Goal: Task Accomplishment & Management: Use online tool/utility

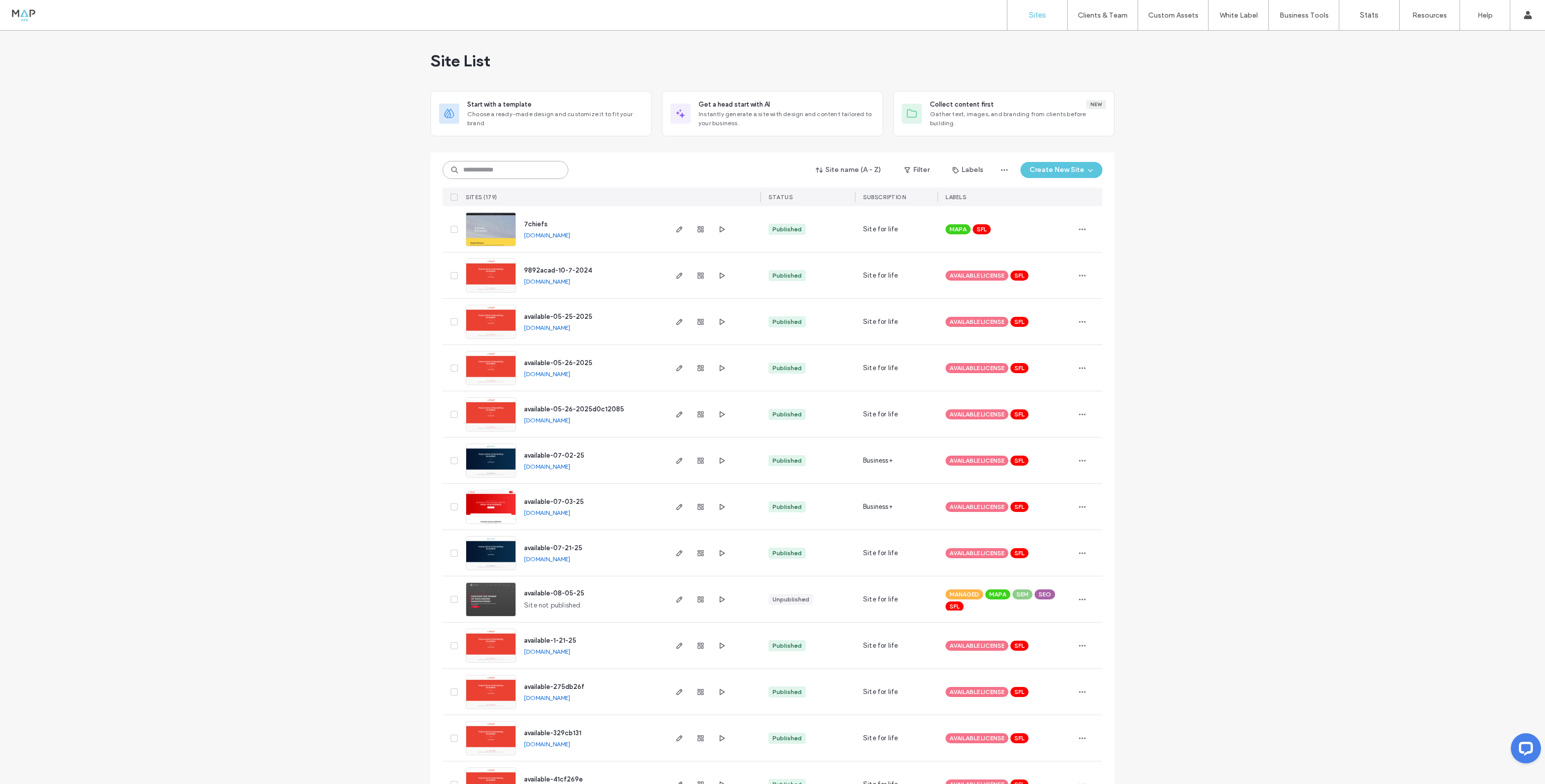
click at [492, 171] on input at bounding box center [505, 170] width 125 height 18
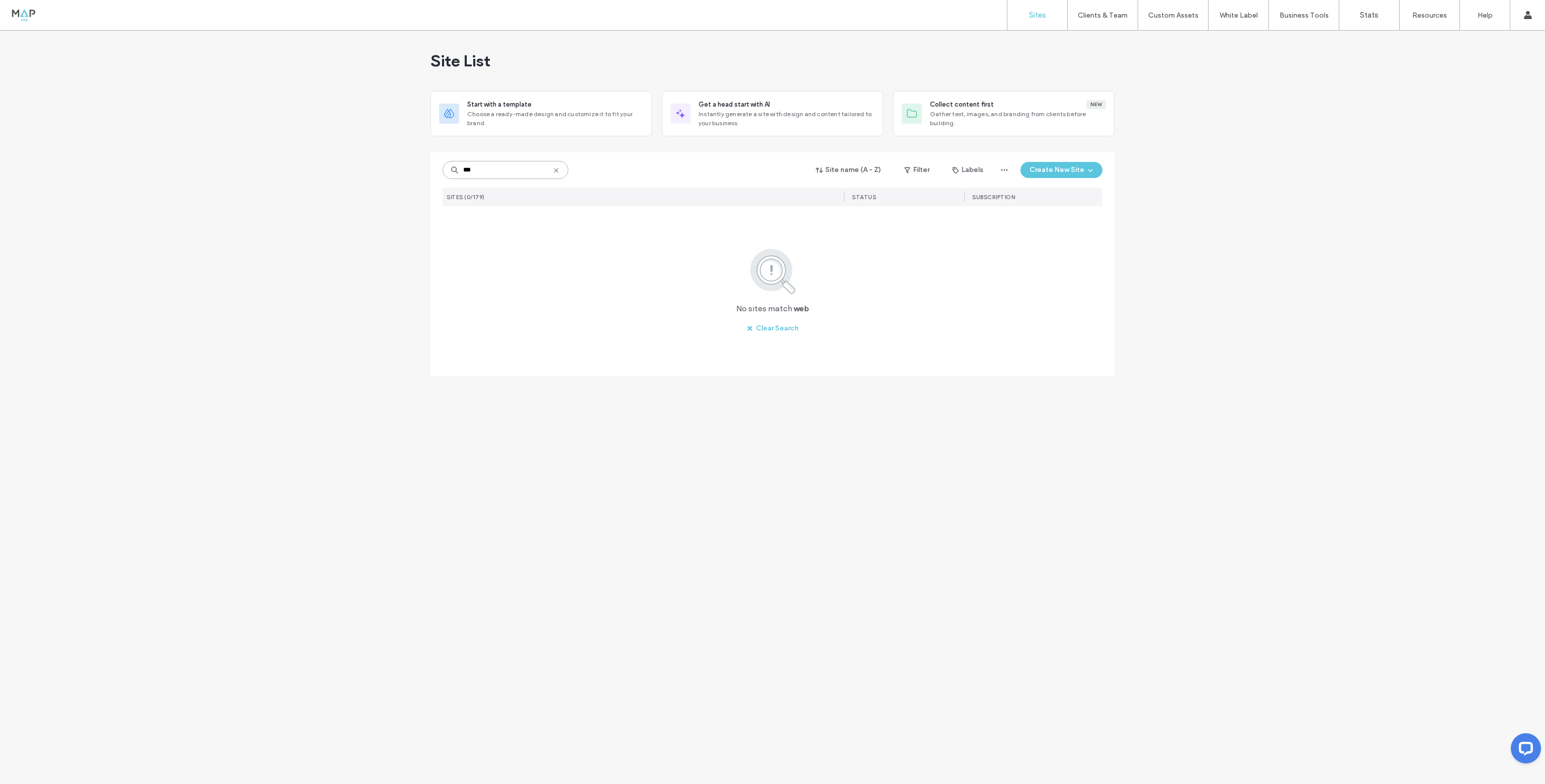
drag, startPoint x: 496, startPoint y: 176, endPoint x: 419, endPoint y: 168, distance: 77.4
click at [432, 169] on div "*** Site name (A - Z) Filter Labels Create New Site SITES (0/179) STATUS SUBSCR…" at bounding box center [772, 264] width 684 height 224
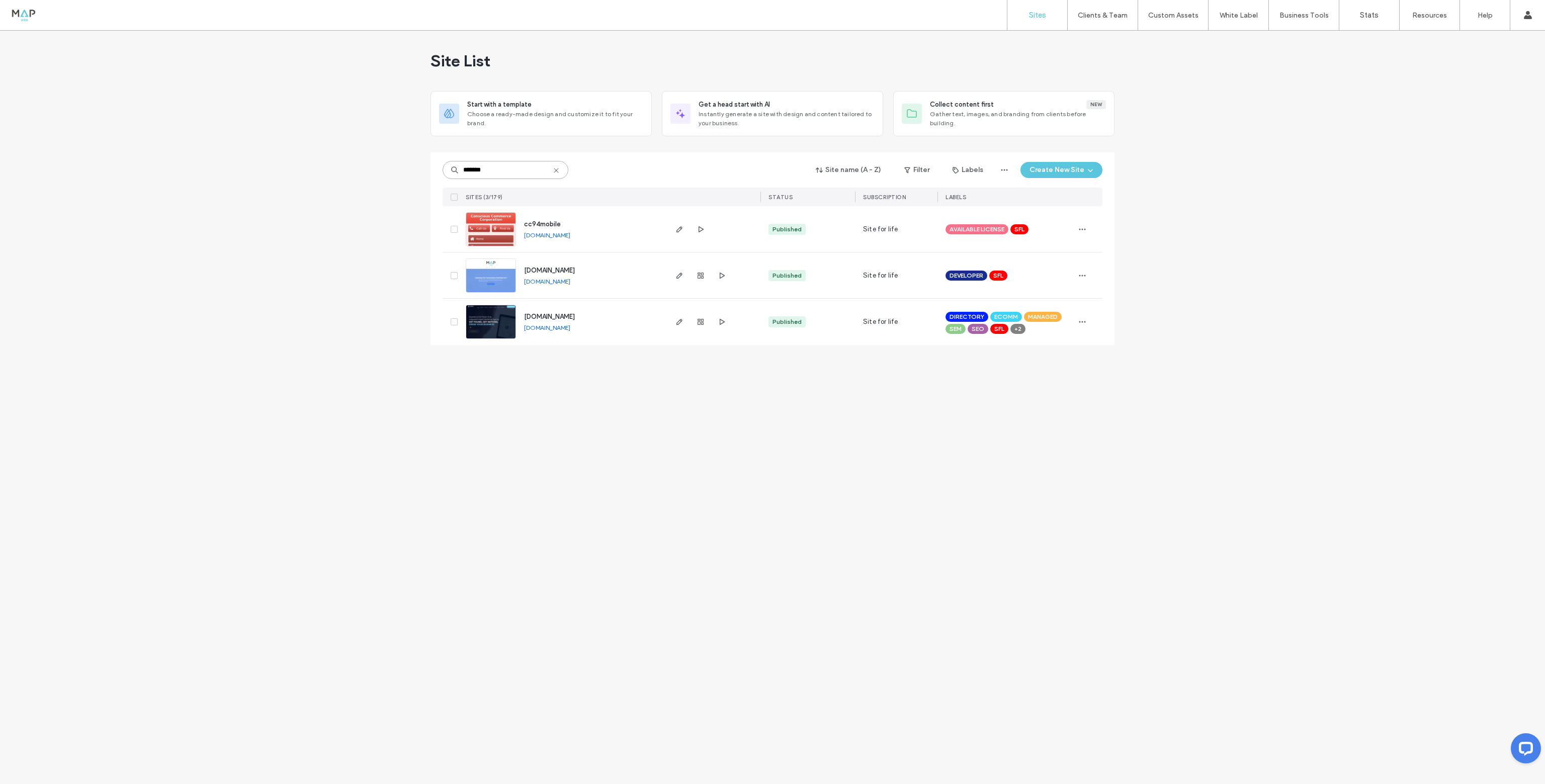
type input "*******"
click at [503, 320] on img at bounding box center [491, 339] width 49 height 68
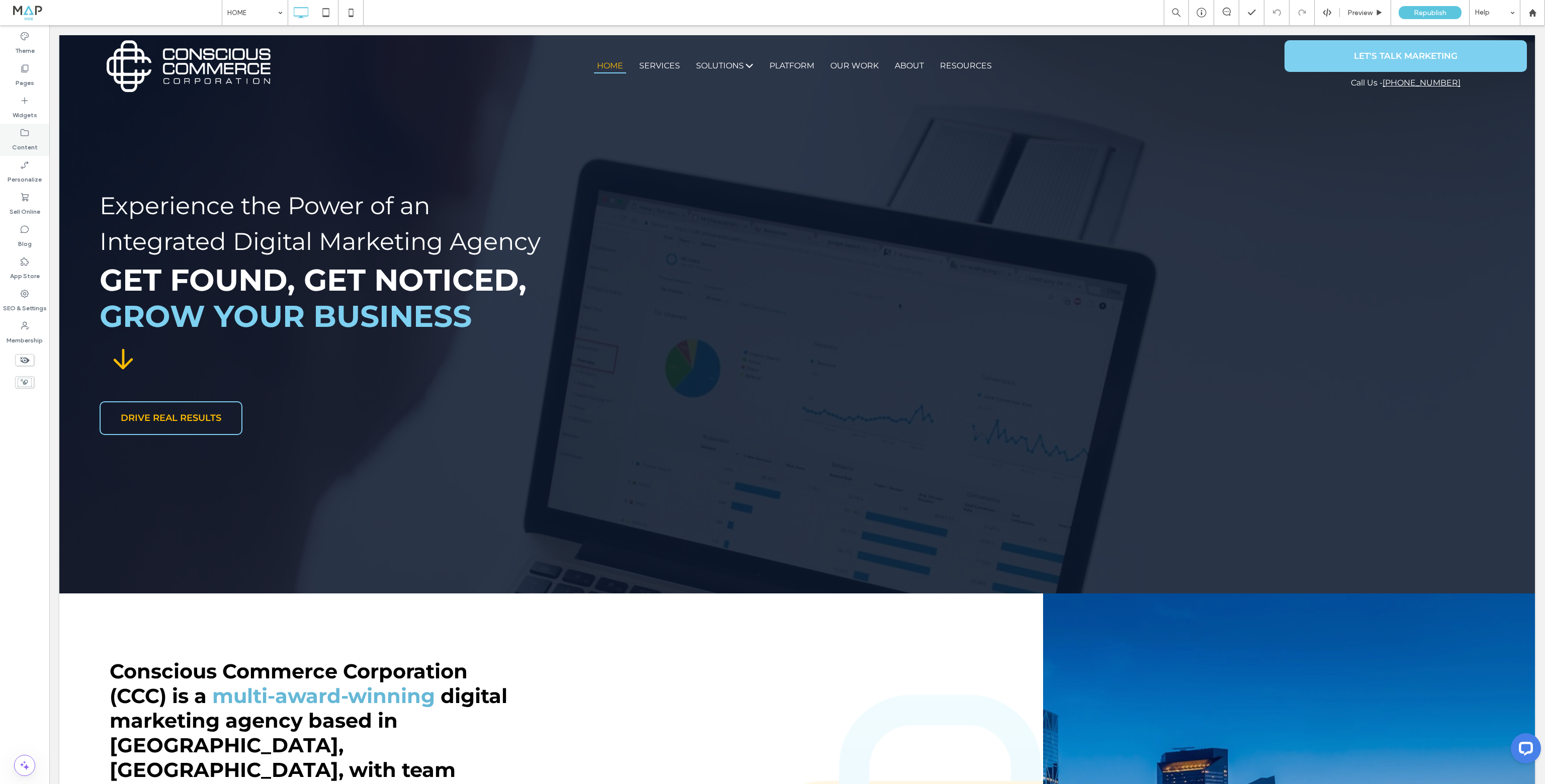
click at [15, 147] on label "Content" at bounding box center [25, 145] width 25 height 14
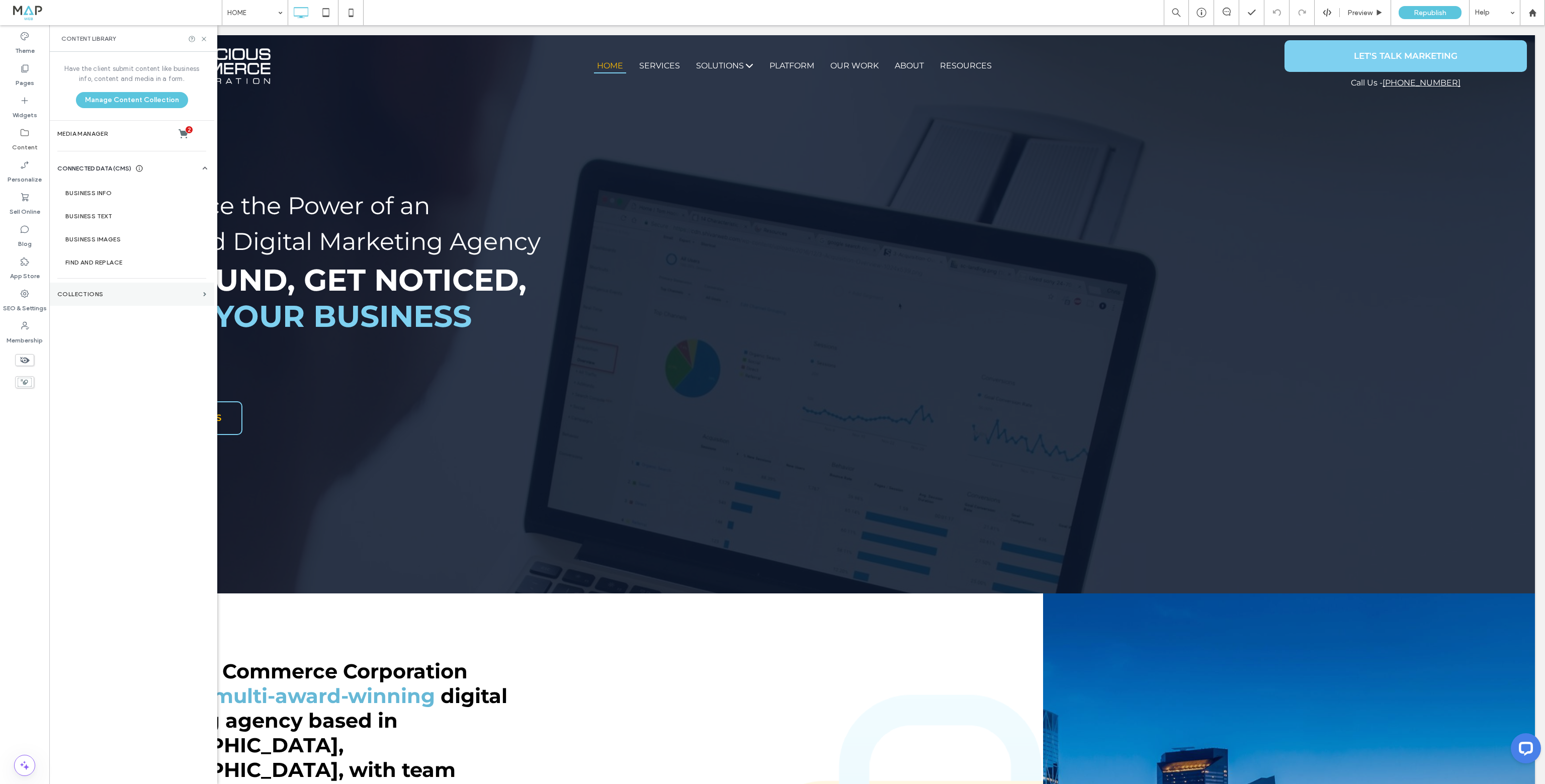
click at [76, 295] on label "Collections" at bounding box center [128, 294] width 142 height 7
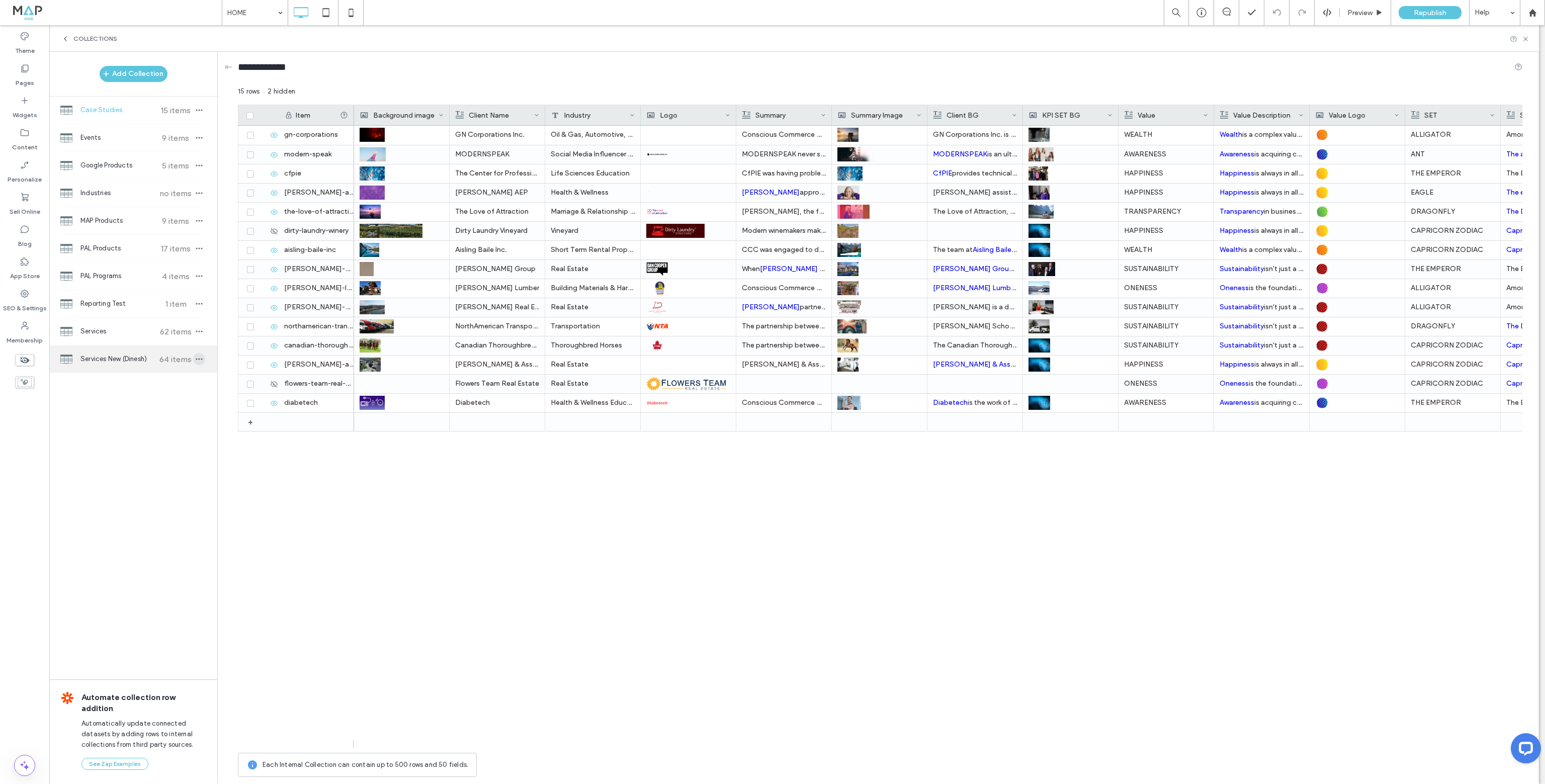
click at [201, 359] on use "button" at bounding box center [199, 359] width 6 height 2
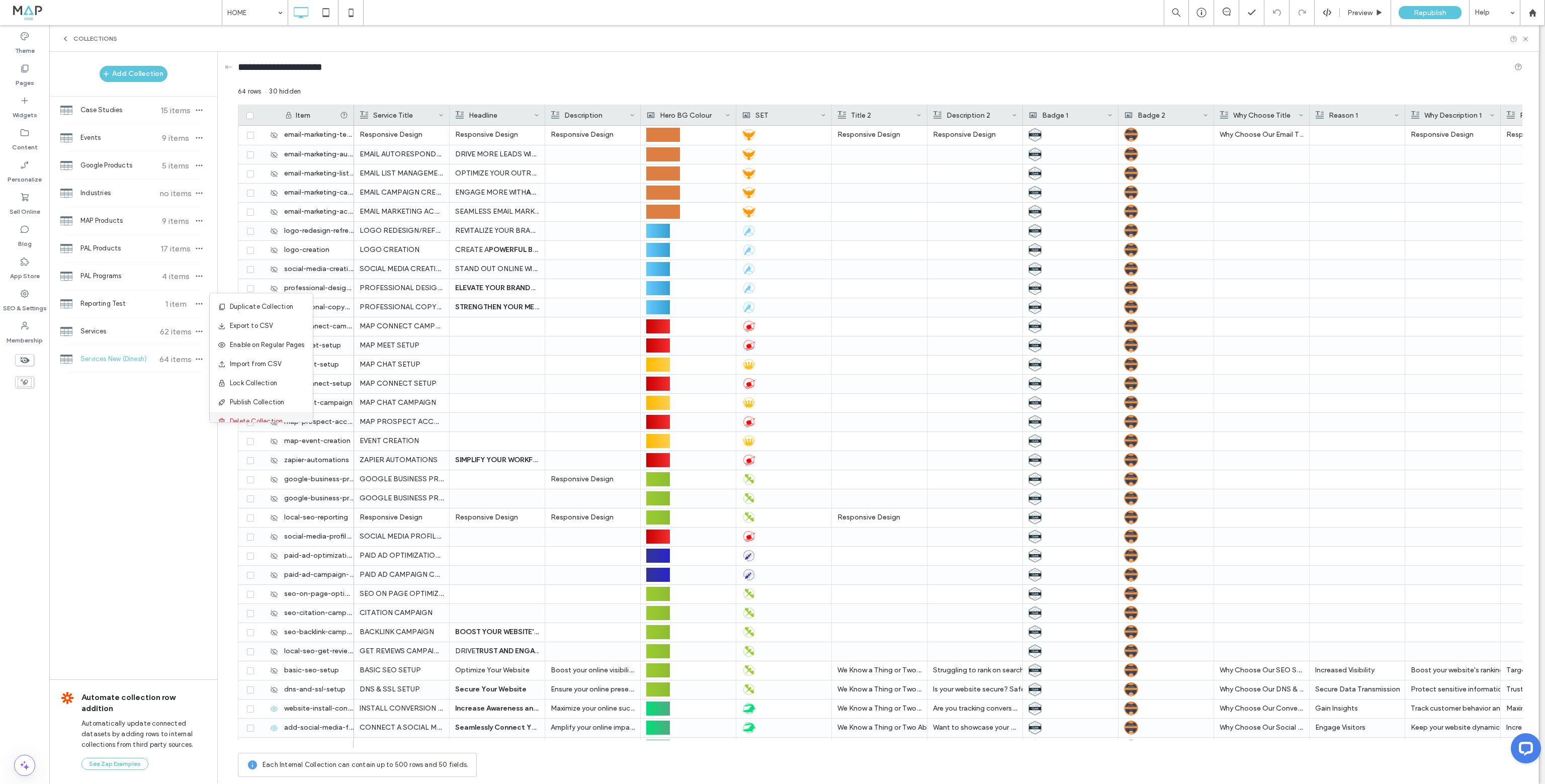
click at [241, 420] on span "Delete Collection" at bounding box center [256, 421] width 53 height 10
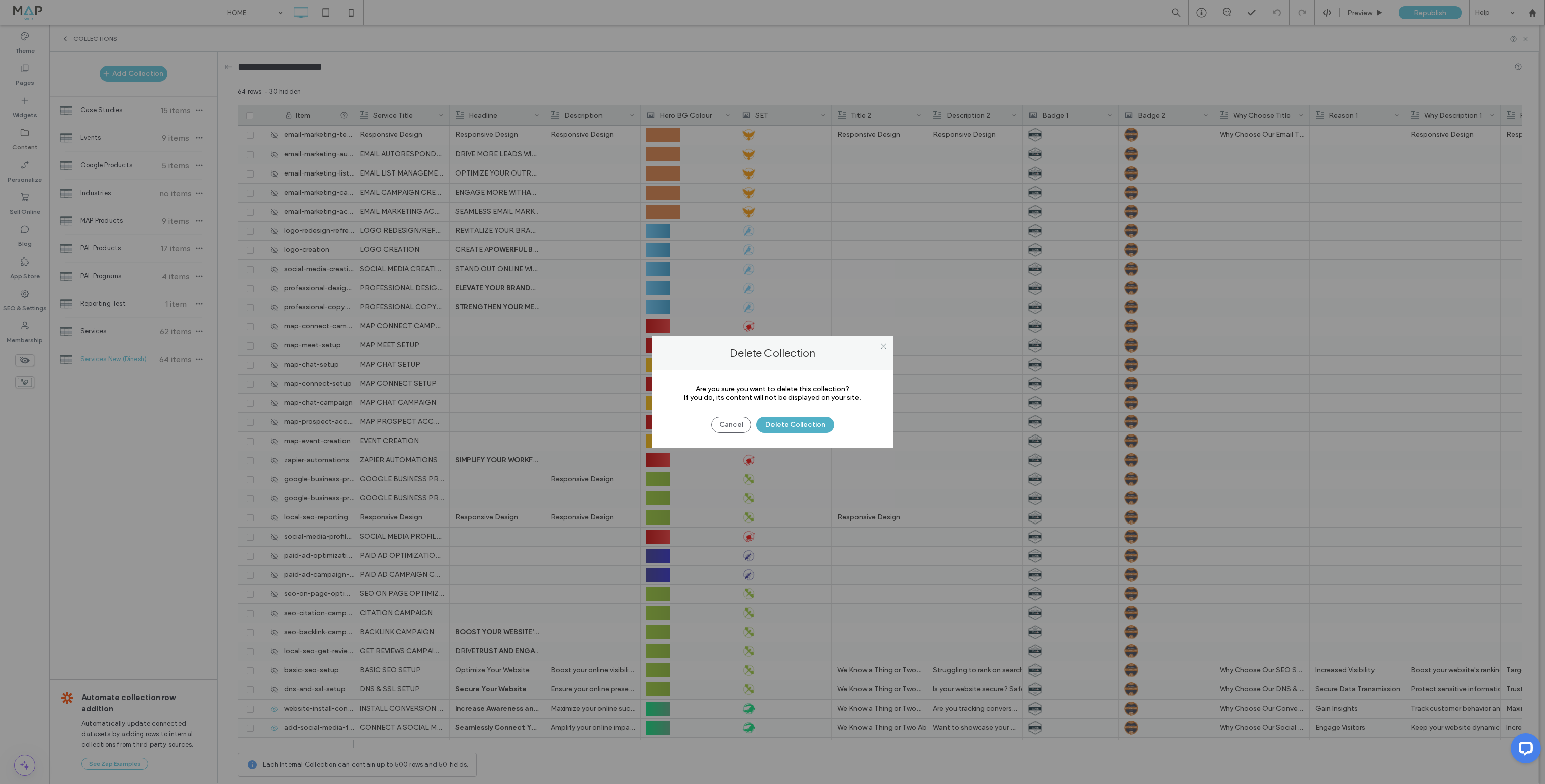
click at [798, 426] on button "Delete Collection" at bounding box center [795, 425] width 78 height 16
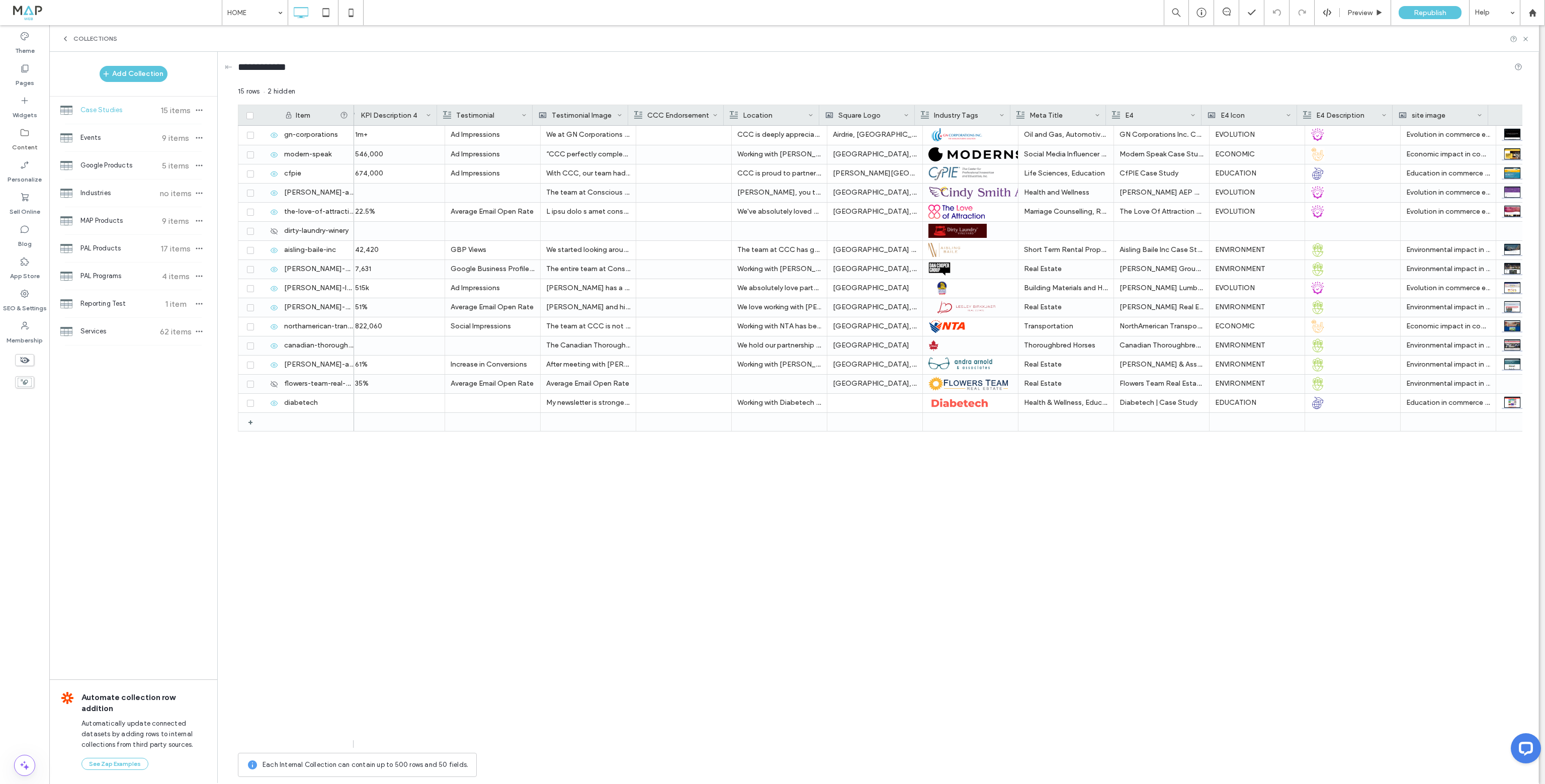
scroll to position [0, 2688]
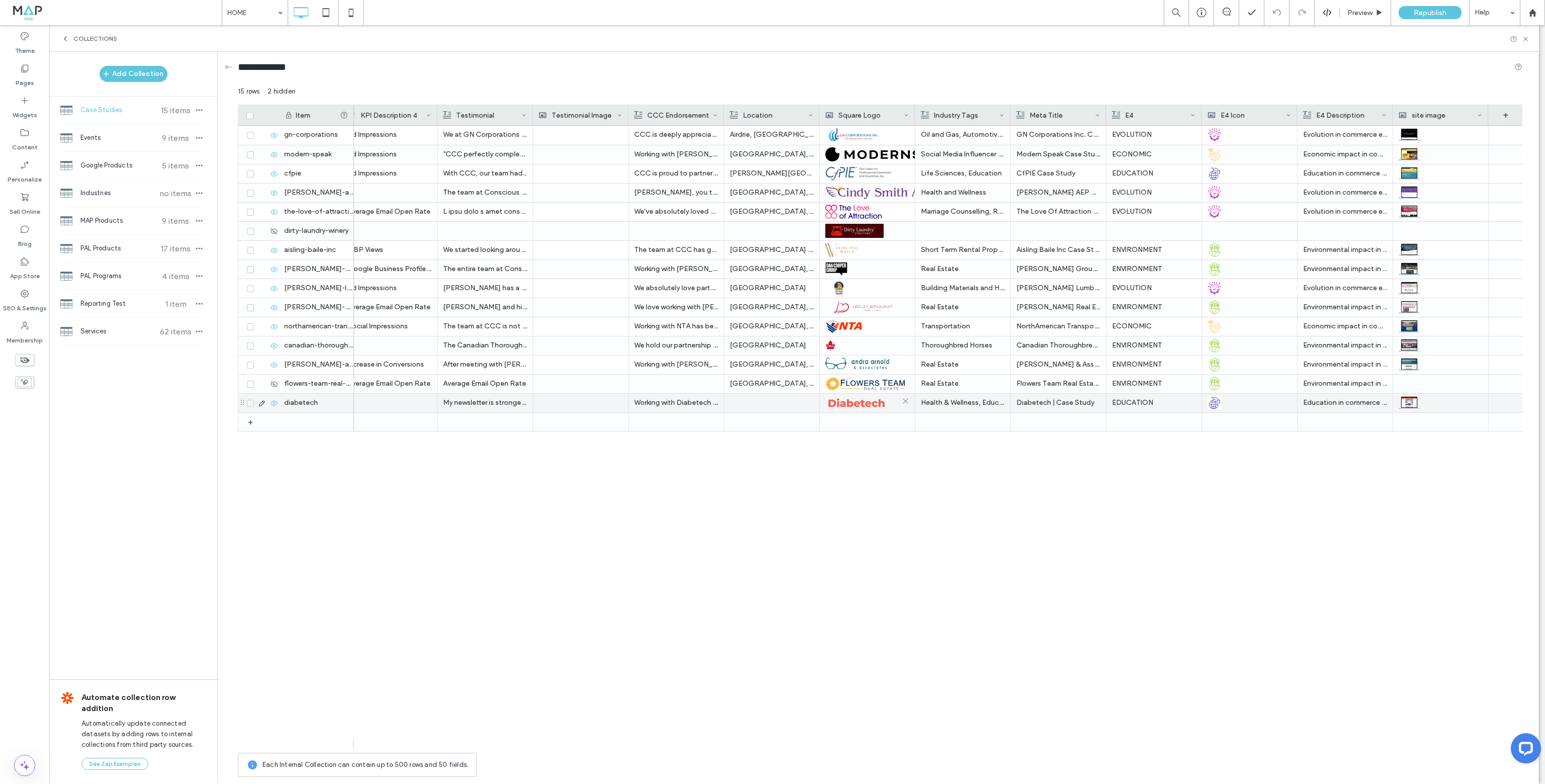
click at [859, 405] on img at bounding box center [856, 402] width 62 height 14
click at [858, 405] on img at bounding box center [856, 403] width 62 height 14
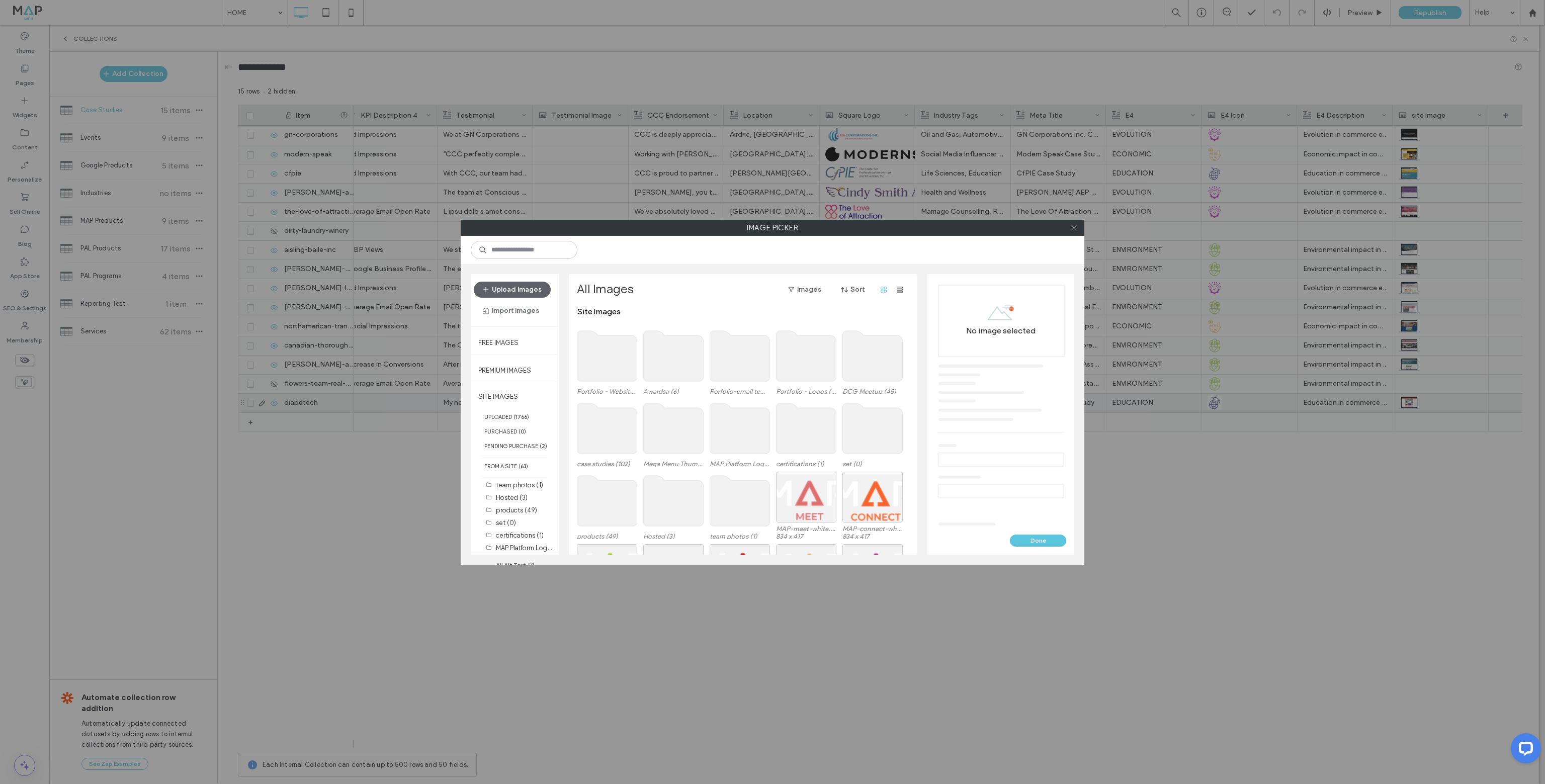
click at [606, 430] on use at bounding box center [607, 428] width 60 height 50
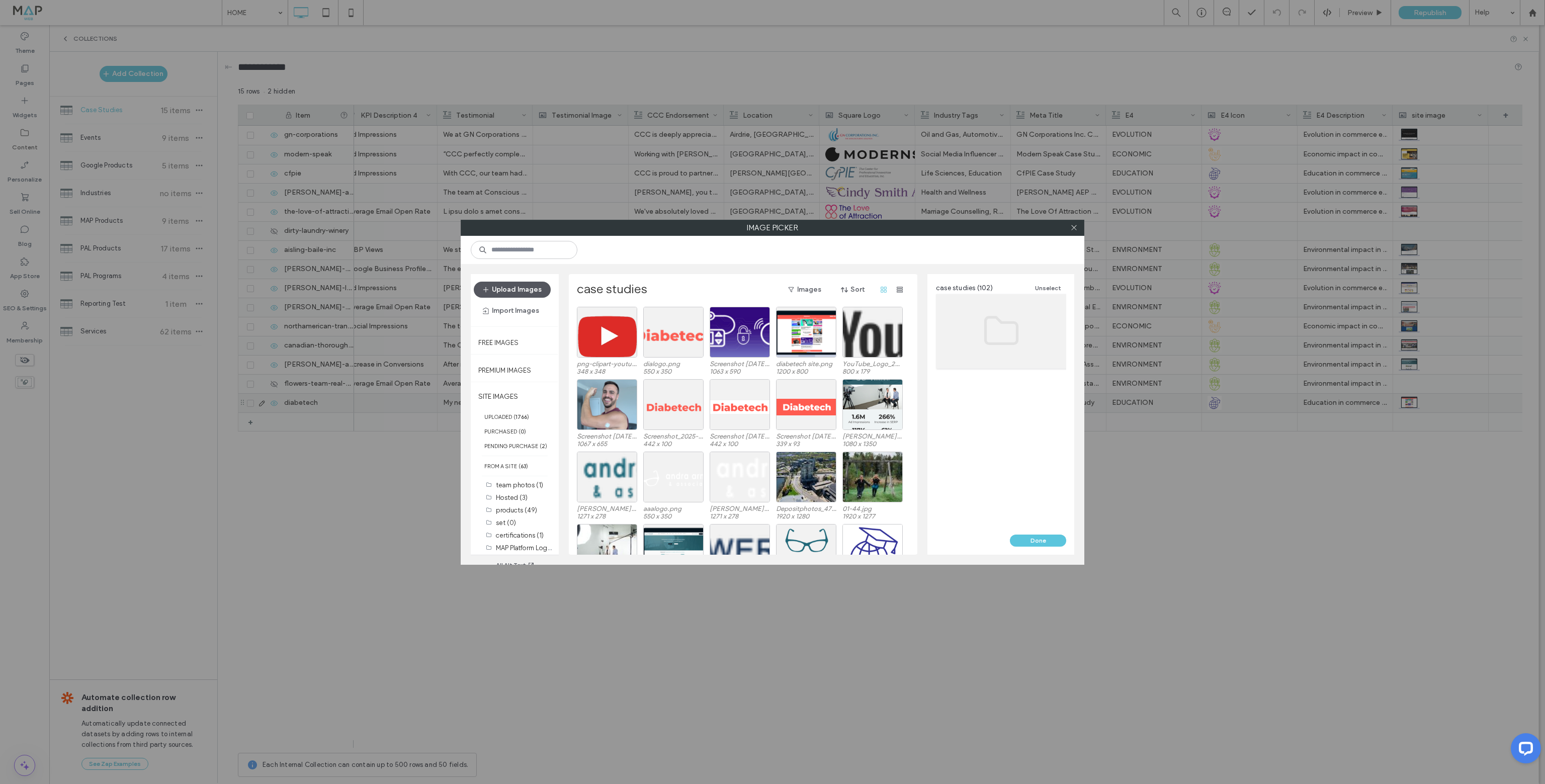
click at [523, 289] on button "Upload Images" at bounding box center [512, 289] width 77 height 16
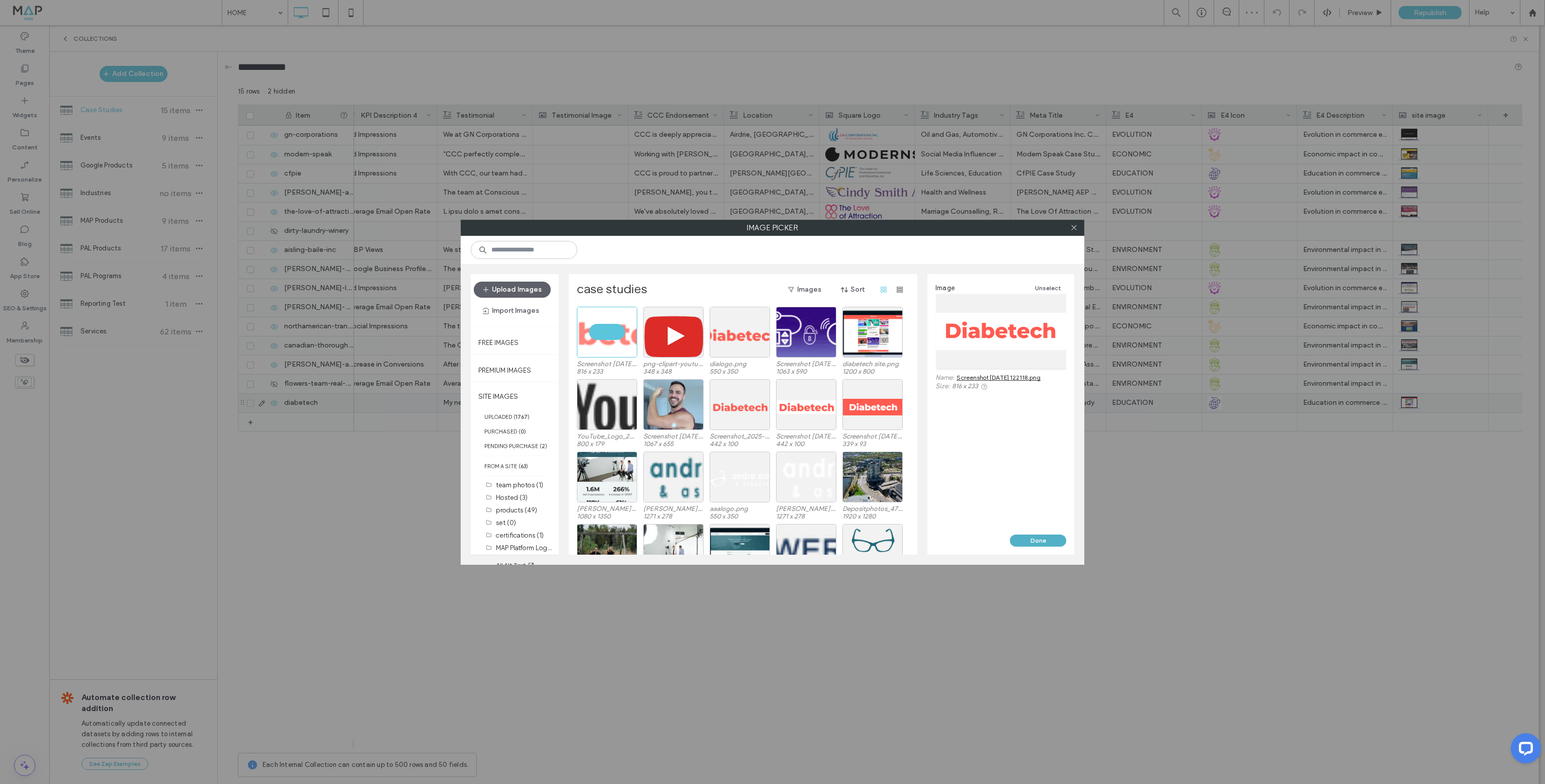
click at [1030, 543] on button "Done" at bounding box center [1037, 541] width 56 height 12
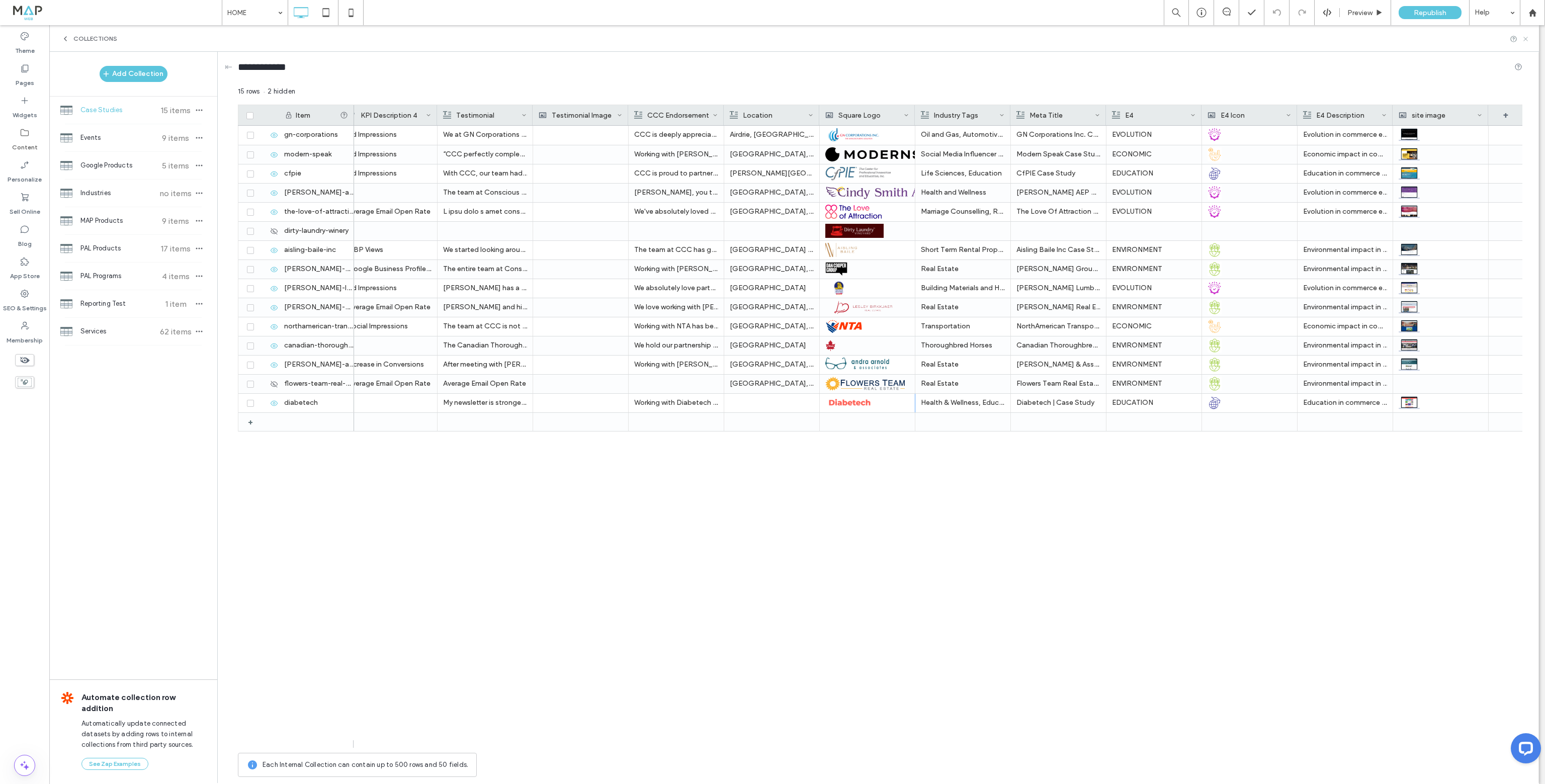
click at [1526, 35] on icon at bounding box center [1526, 39] width 8 height 8
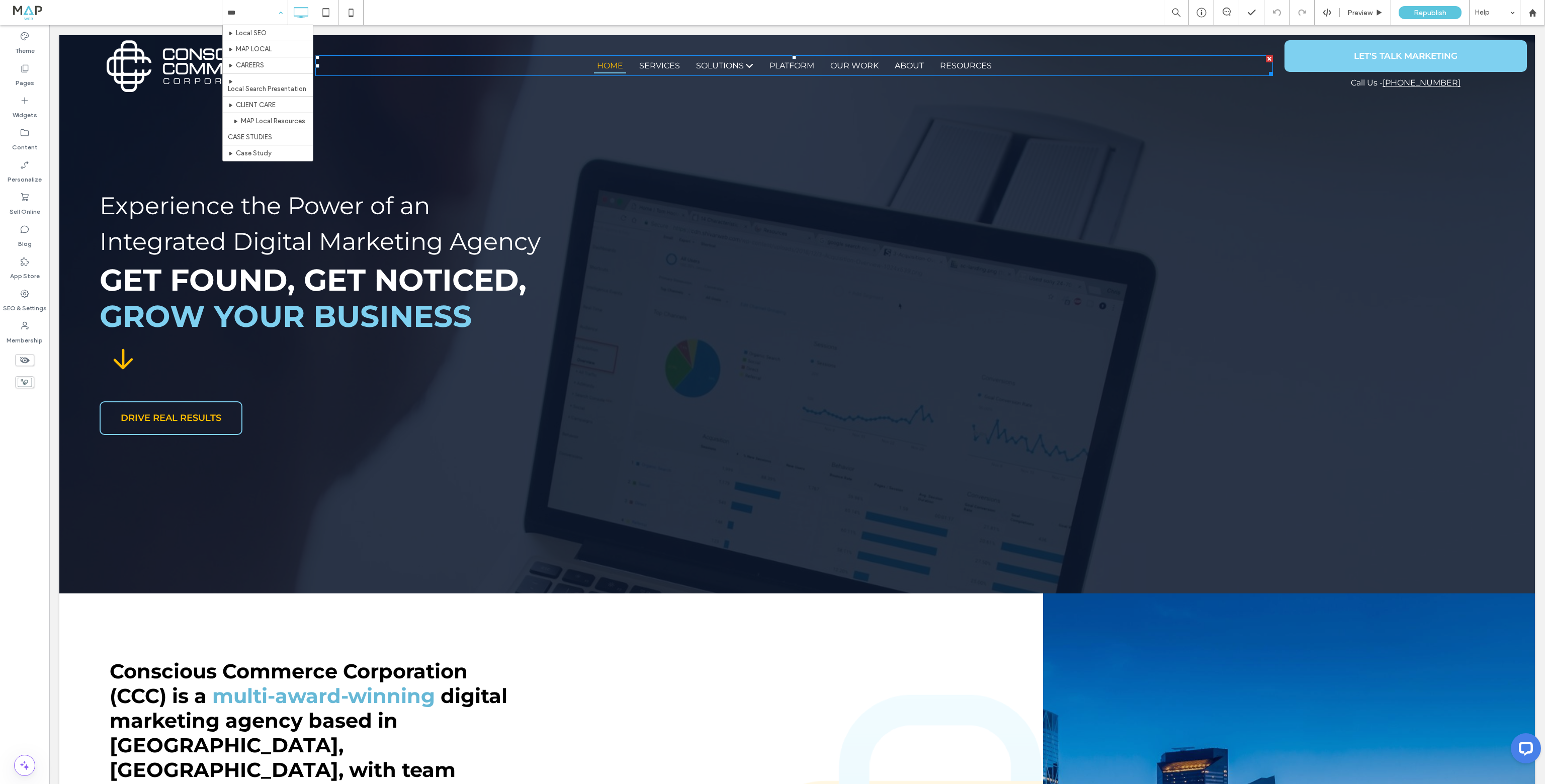
type input "****"
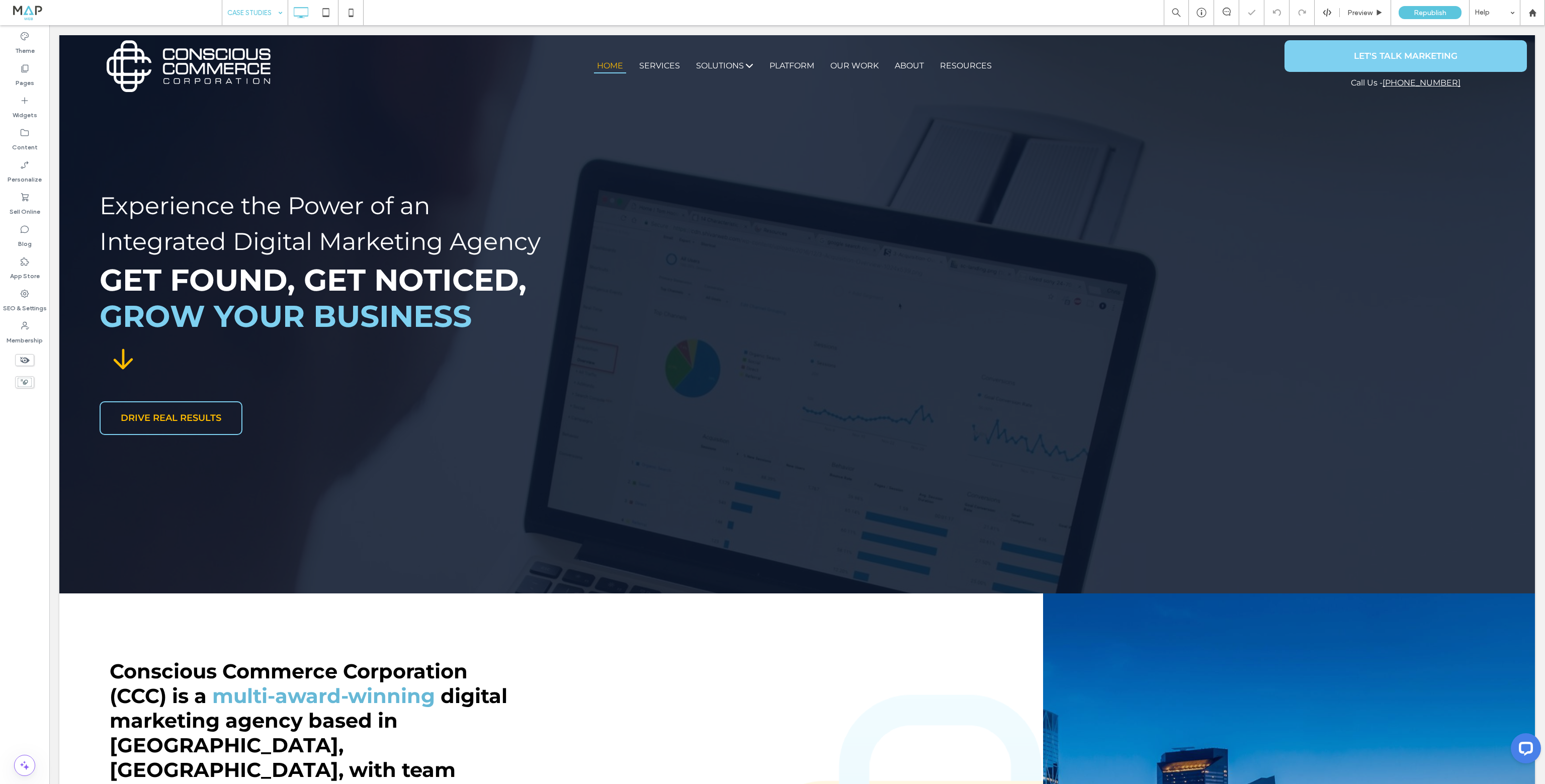
scroll to position [0, 0]
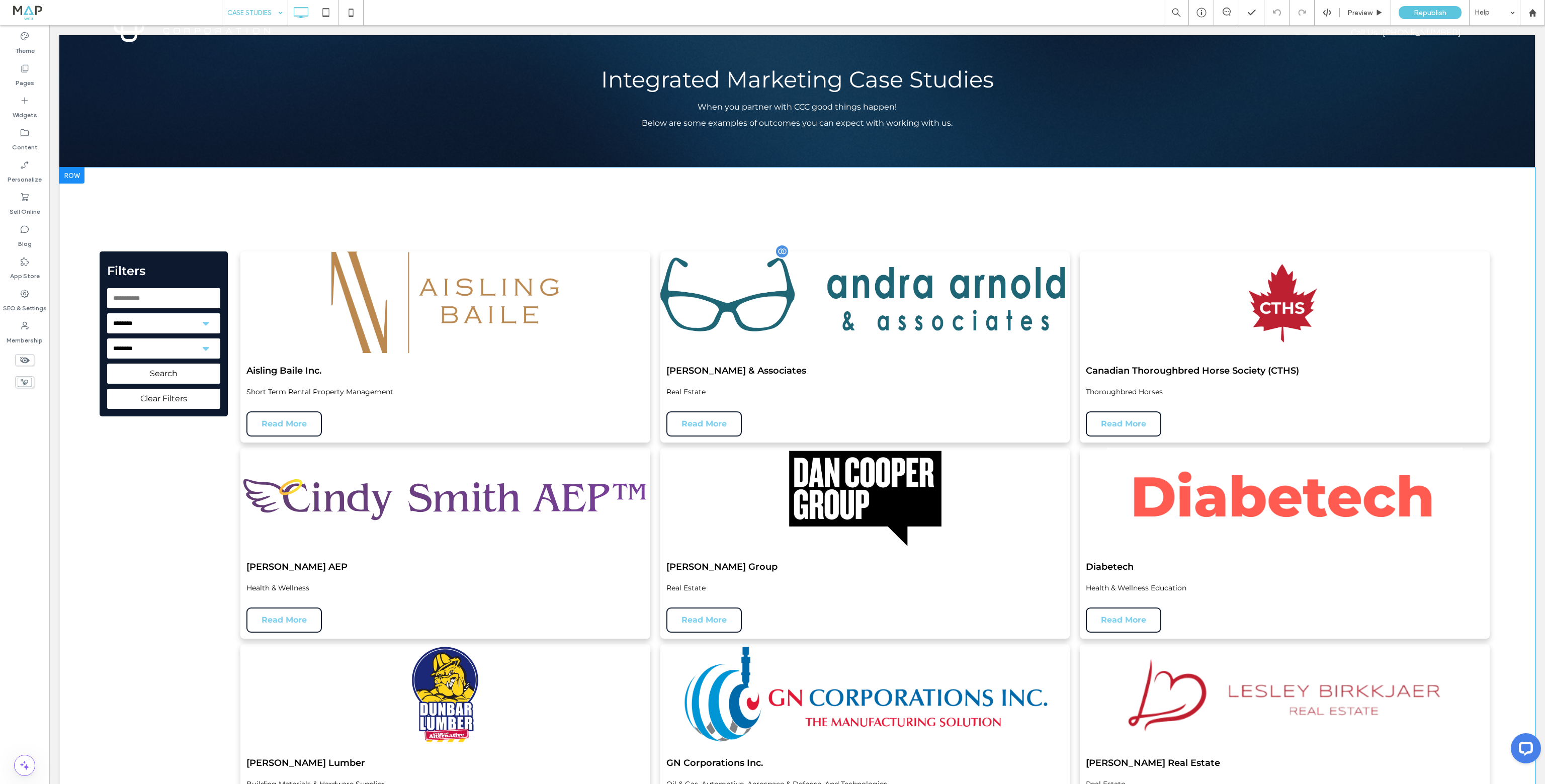
scroll to position [50, 0]
click at [1362, 4] on div "Preview" at bounding box center [1365, 12] width 52 height 25
click at [1371, 12] on span "Preview" at bounding box center [1360, 12] width 25 height 8
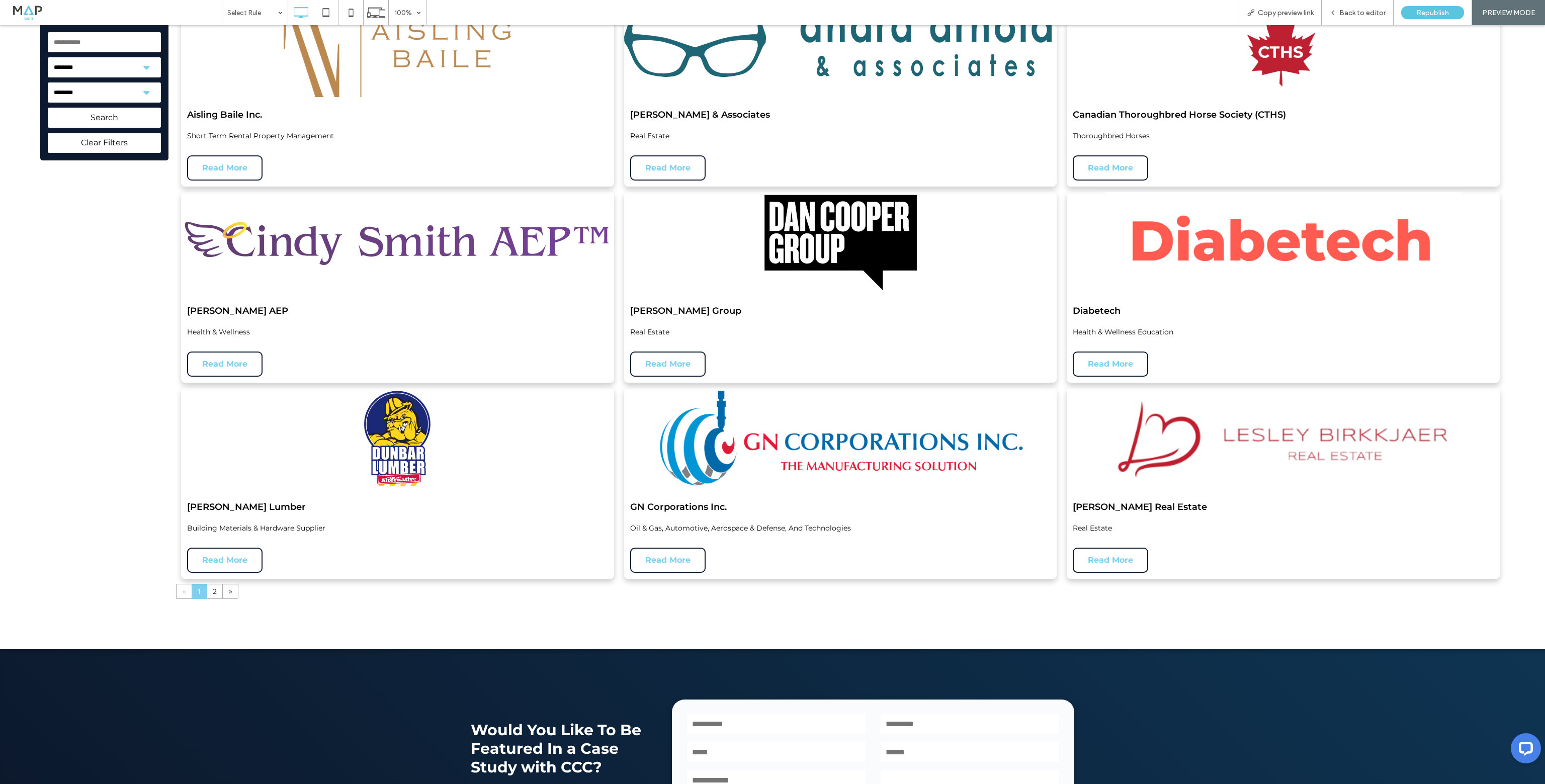
scroll to position [302, 0]
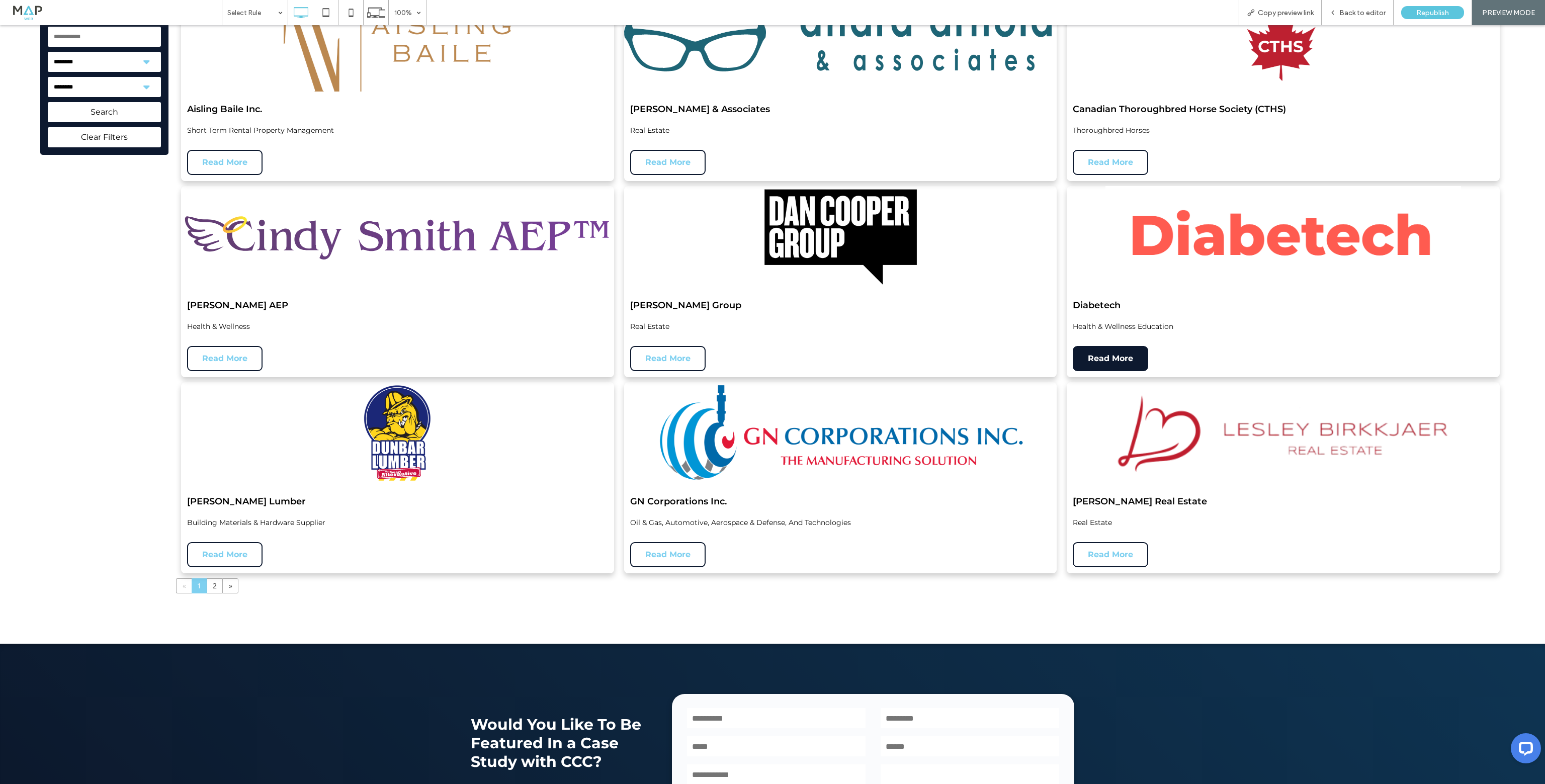
click at [1117, 365] on span "Read More" at bounding box center [1110, 359] width 45 height 16
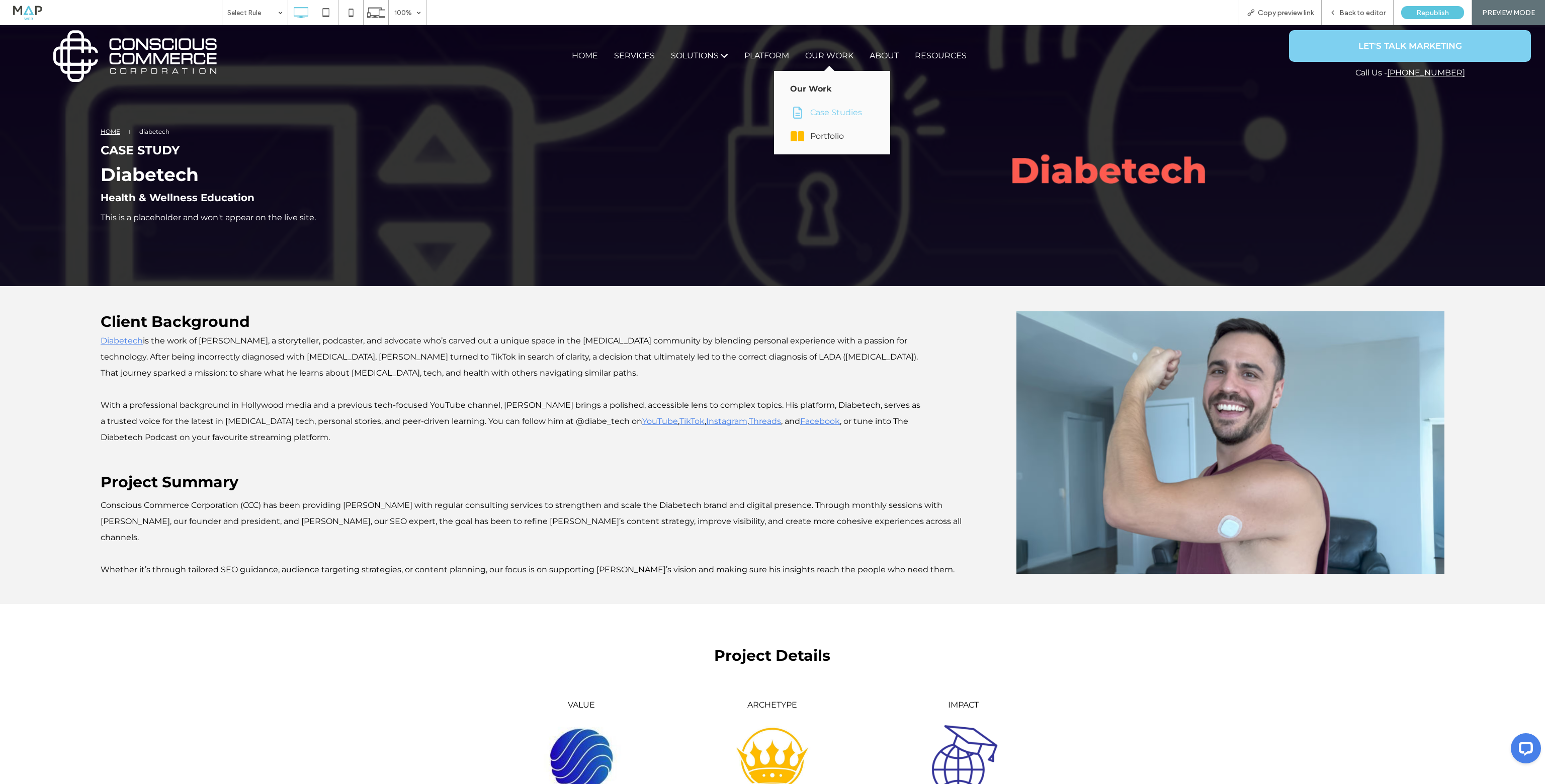
click at [845, 106] on div "Case Studies" at bounding box center [838, 112] width 55 height 16
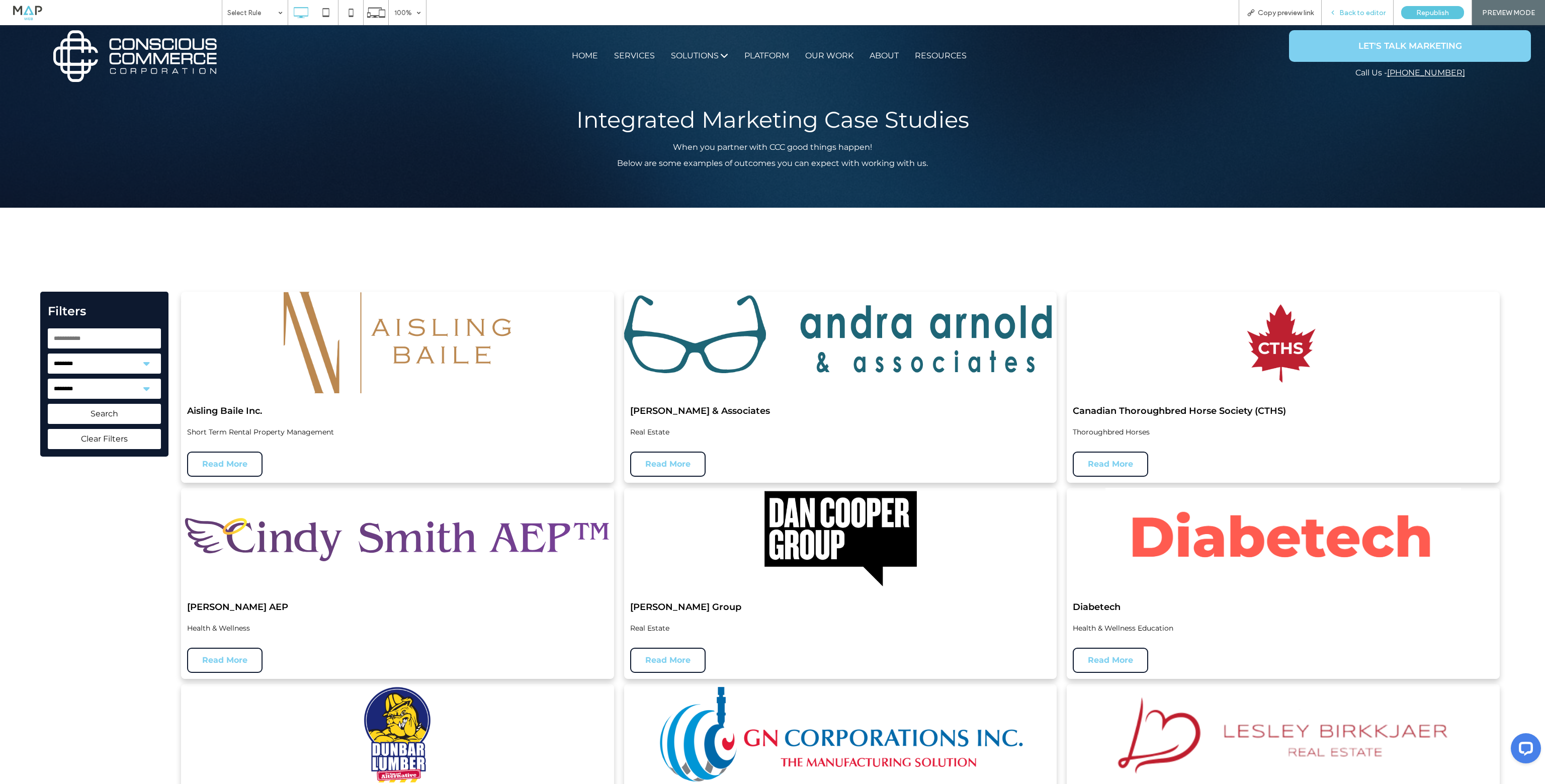
click at [1342, 18] on div "Back to editor" at bounding box center [1357, 12] width 72 height 25
click at [1369, 21] on div "Back to editor" at bounding box center [1357, 12] width 72 height 25
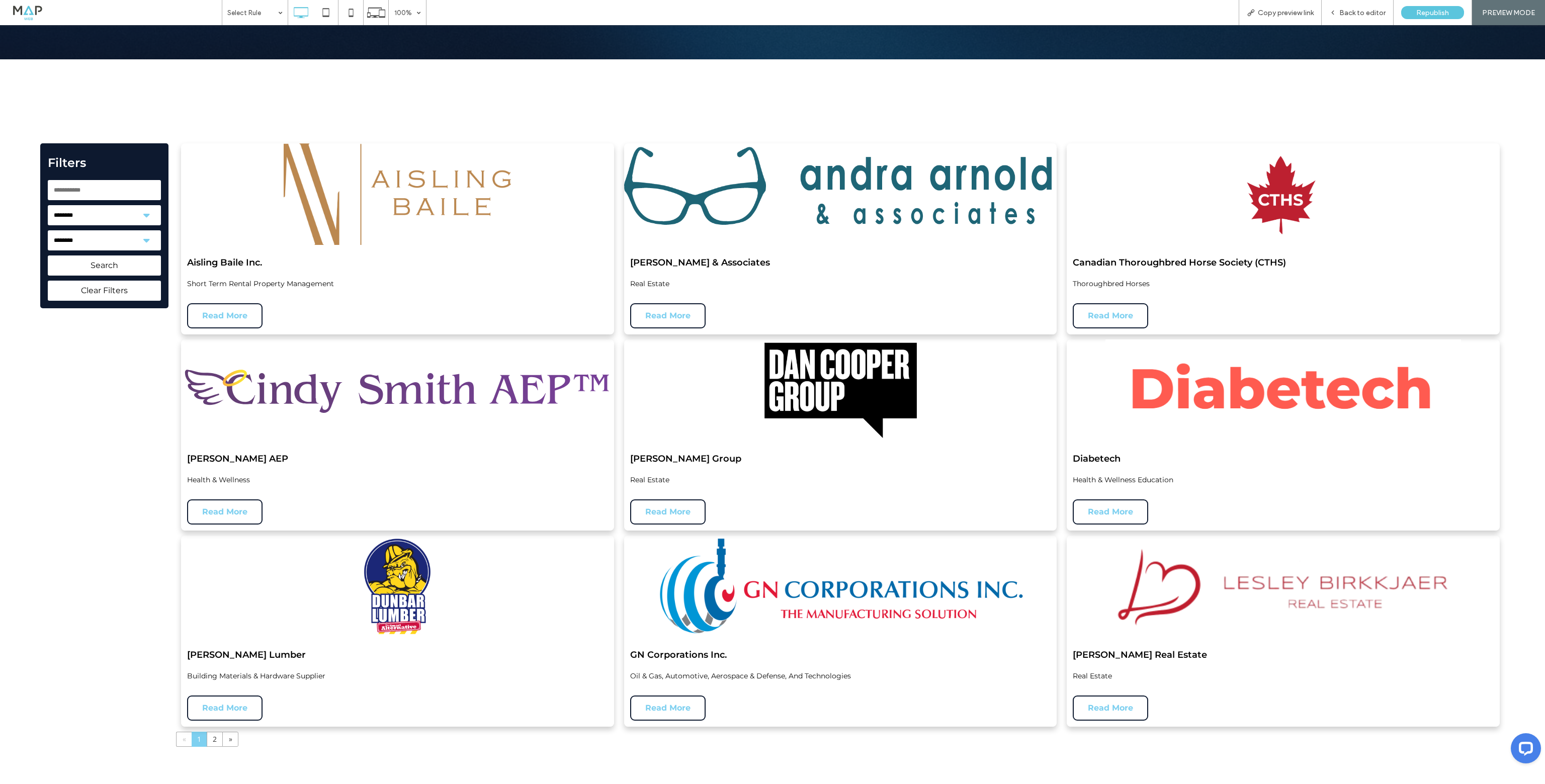
scroll to position [151, 0]
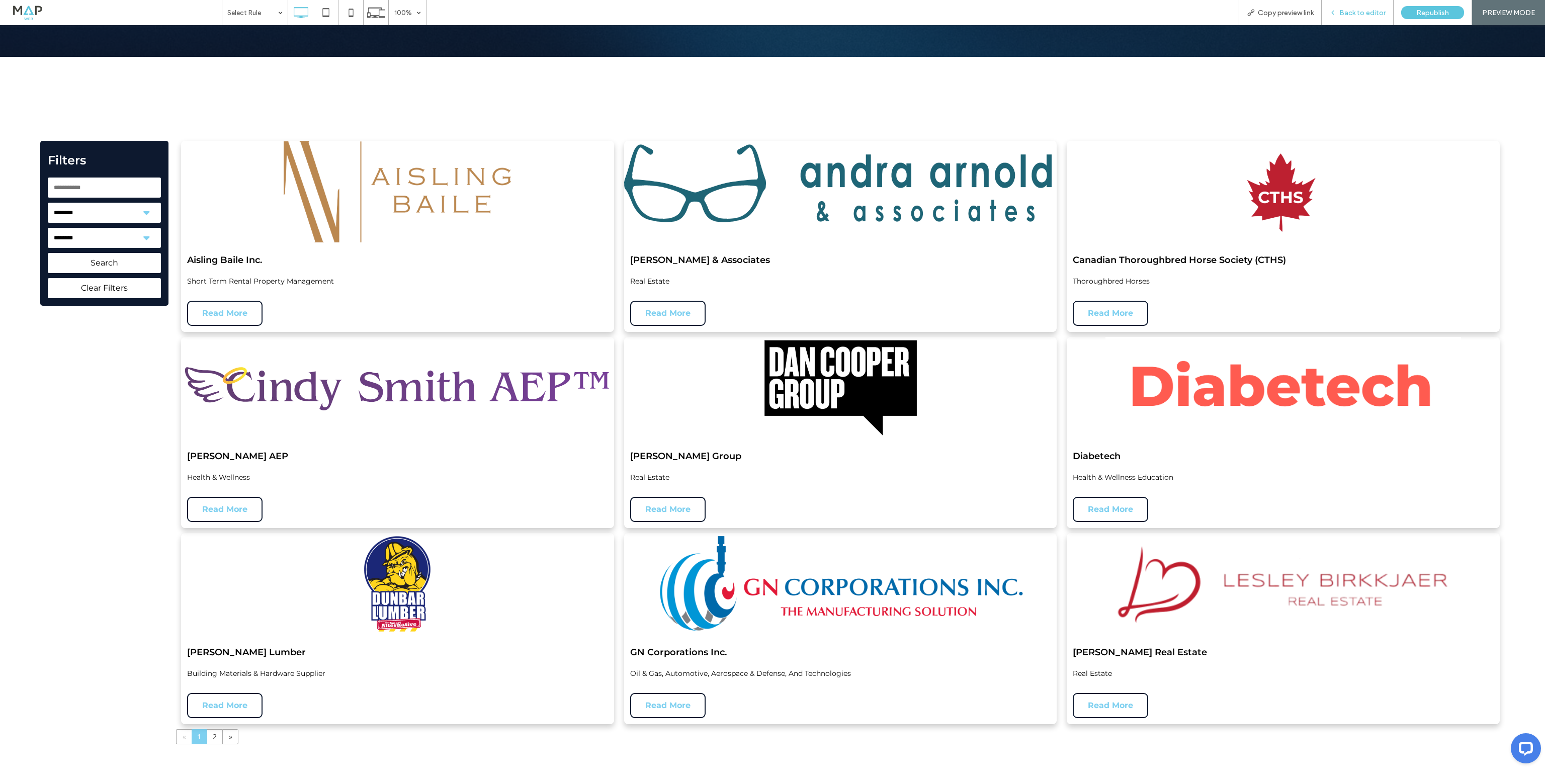
click at [1370, 7] on div "Back to editor" at bounding box center [1357, 12] width 72 height 25
click at [1354, 17] on div "Back to editor" at bounding box center [1357, 12] width 72 height 25
click at [1333, 14] on icon at bounding box center [1332, 12] width 7 height 7
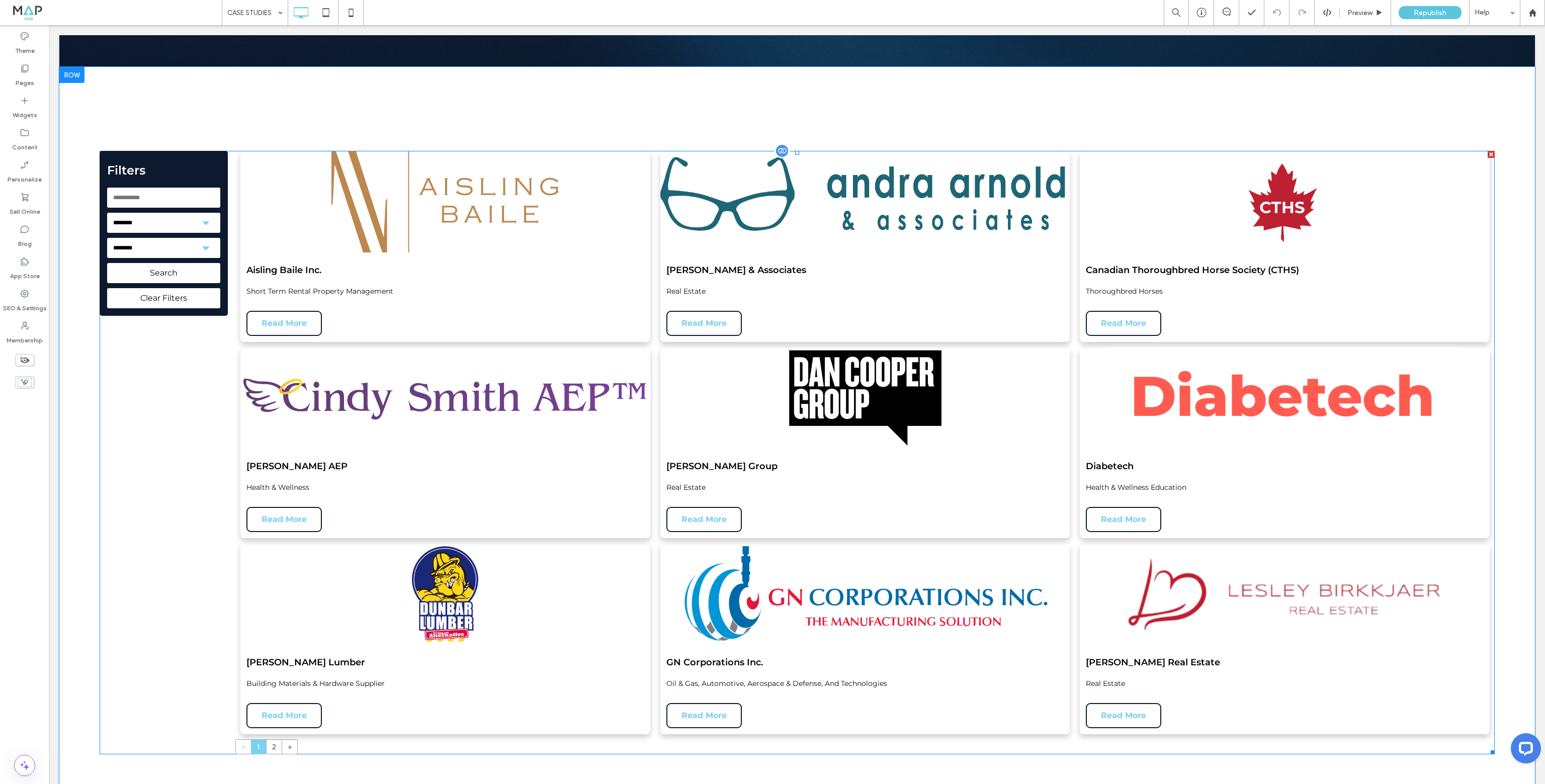
click at [1038, 220] on span at bounding box center [796, 452] width 1395 height 603
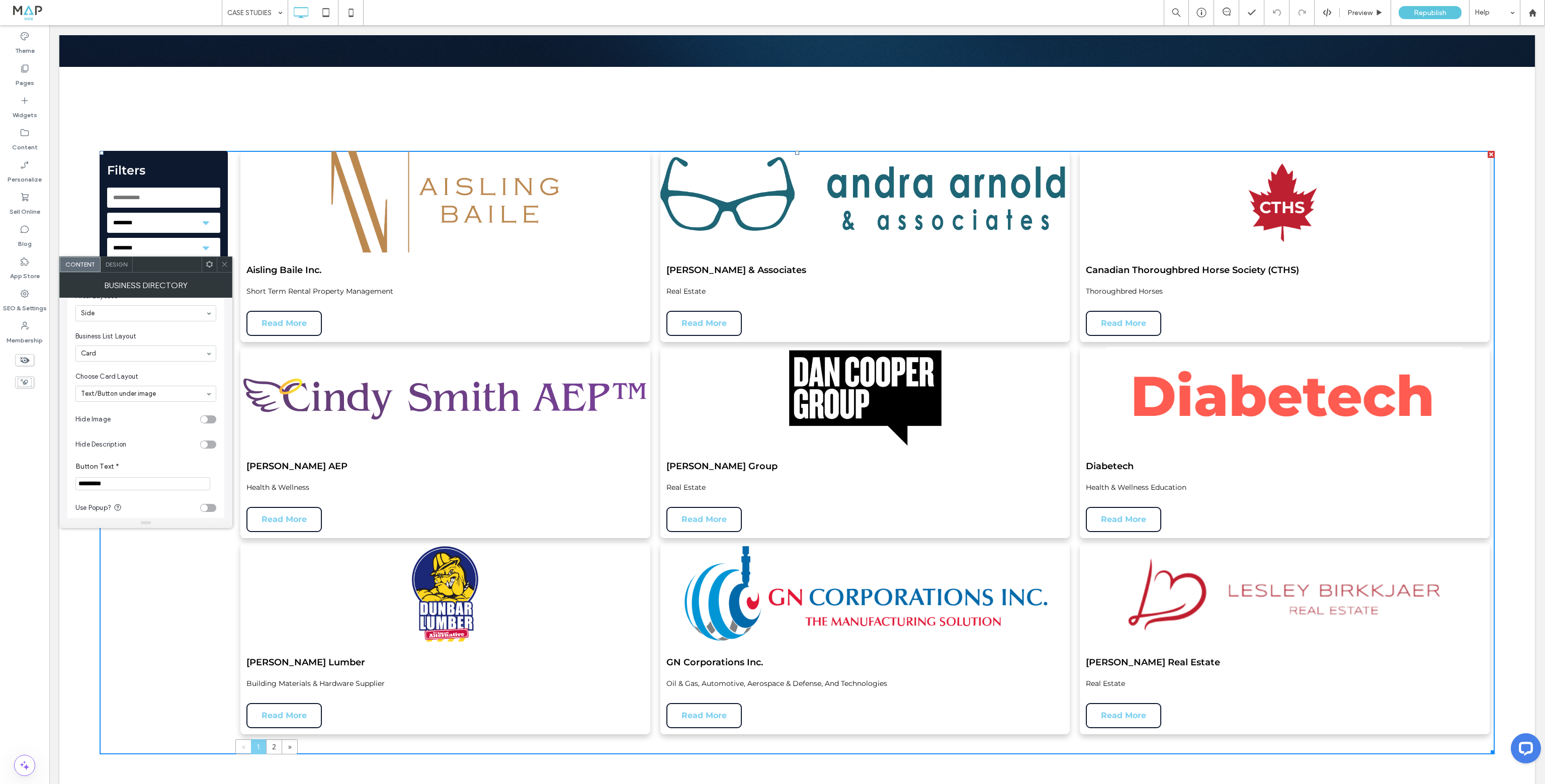
scroll to position [151, 0]
click at [204, 404] on section "Hide Image" at bounding box center [145, 409] width 141 height 25
click at [205, 410] on div "toggle" at bounding box center [204, 409] width 7 height 7
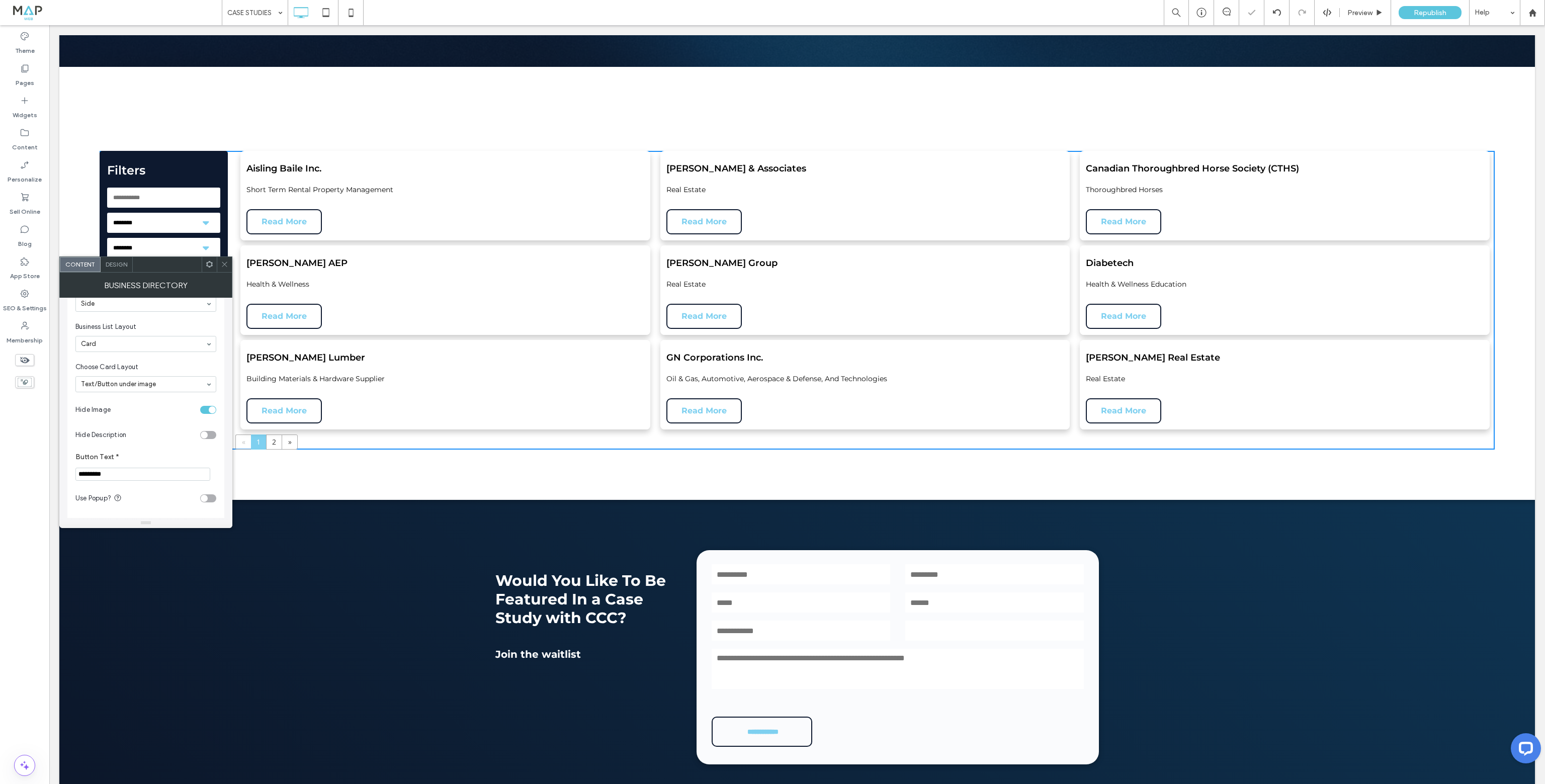
click at [205, 410] on div "toggle" at bounding box center [208, 409] width 16 height 8
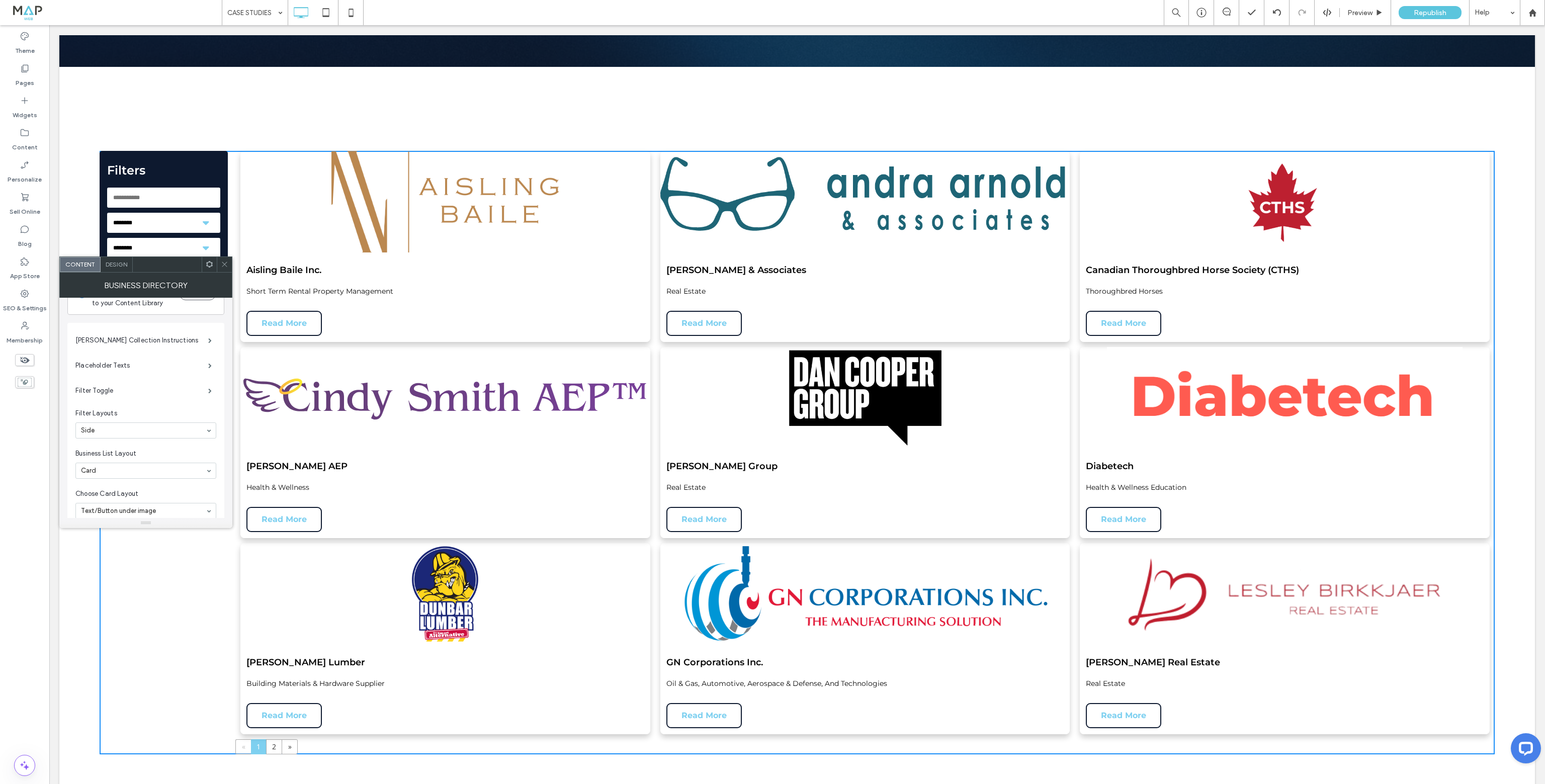
scroll to position [0, 0]
click at [110, 263] on span "Design" at bounding box center [116, 265] width 22 height 8
click at [82, 261] on span "Content" at bounding box center [79, 265] width 30 height 8
click at [187, 332] on span "Filter Layouts" at bounding box center [144, 336] width 137 height 10
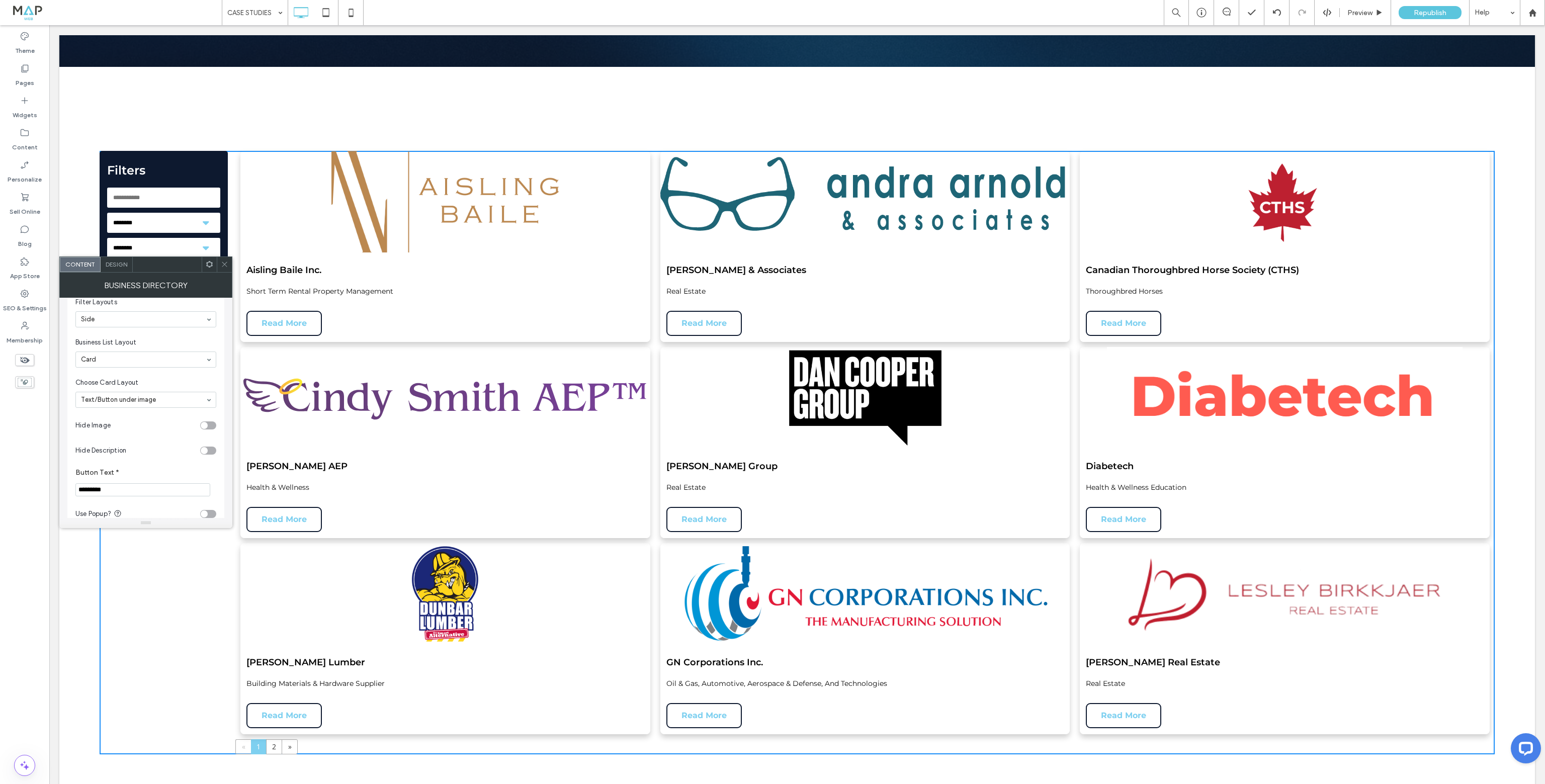
scroll to position [151, 0]
click at [184, 340] on input at bounding box center [143, 343] width 125 height 7
click at [210, 345] on div "Card Row List" at bounding box center [145, 344] width 141 height 16
click at [207, 441] on div "toggle" at bounding box center [208, 443] width 16 height 8
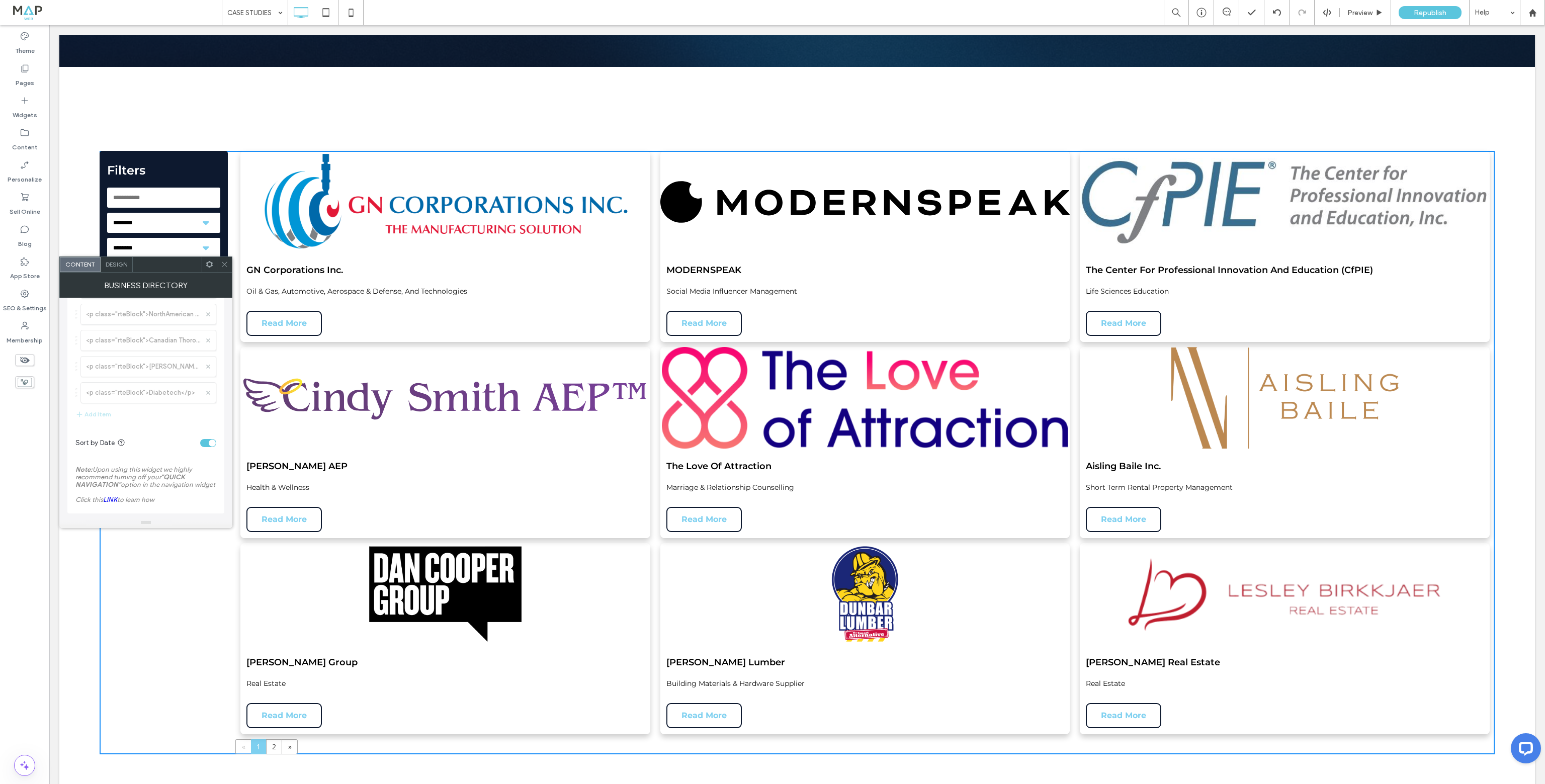
click at [209, 439] on div "toggle" at bounding box center [212, 442] width 7 height 7
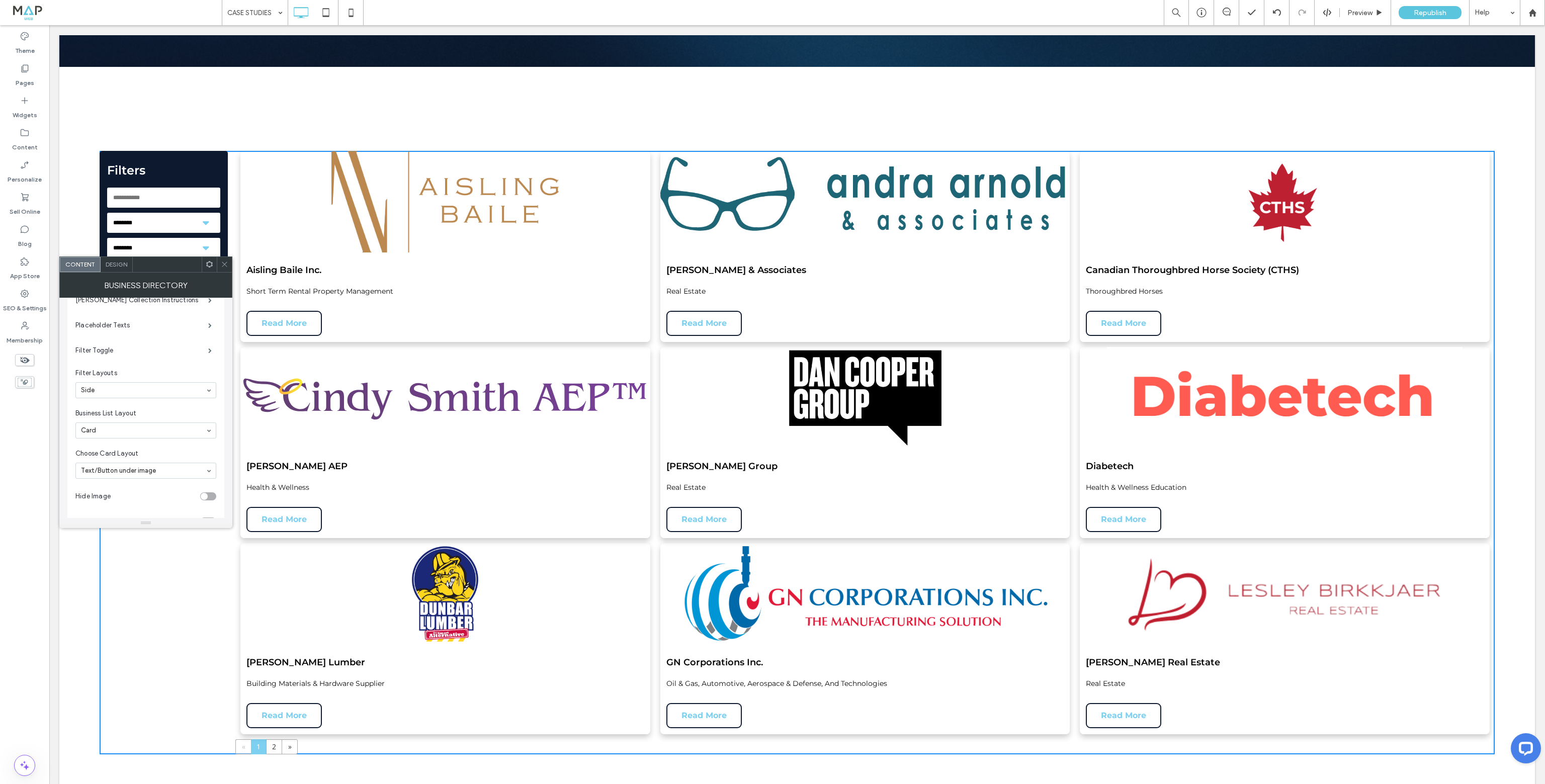
scroll to position [101, 0]
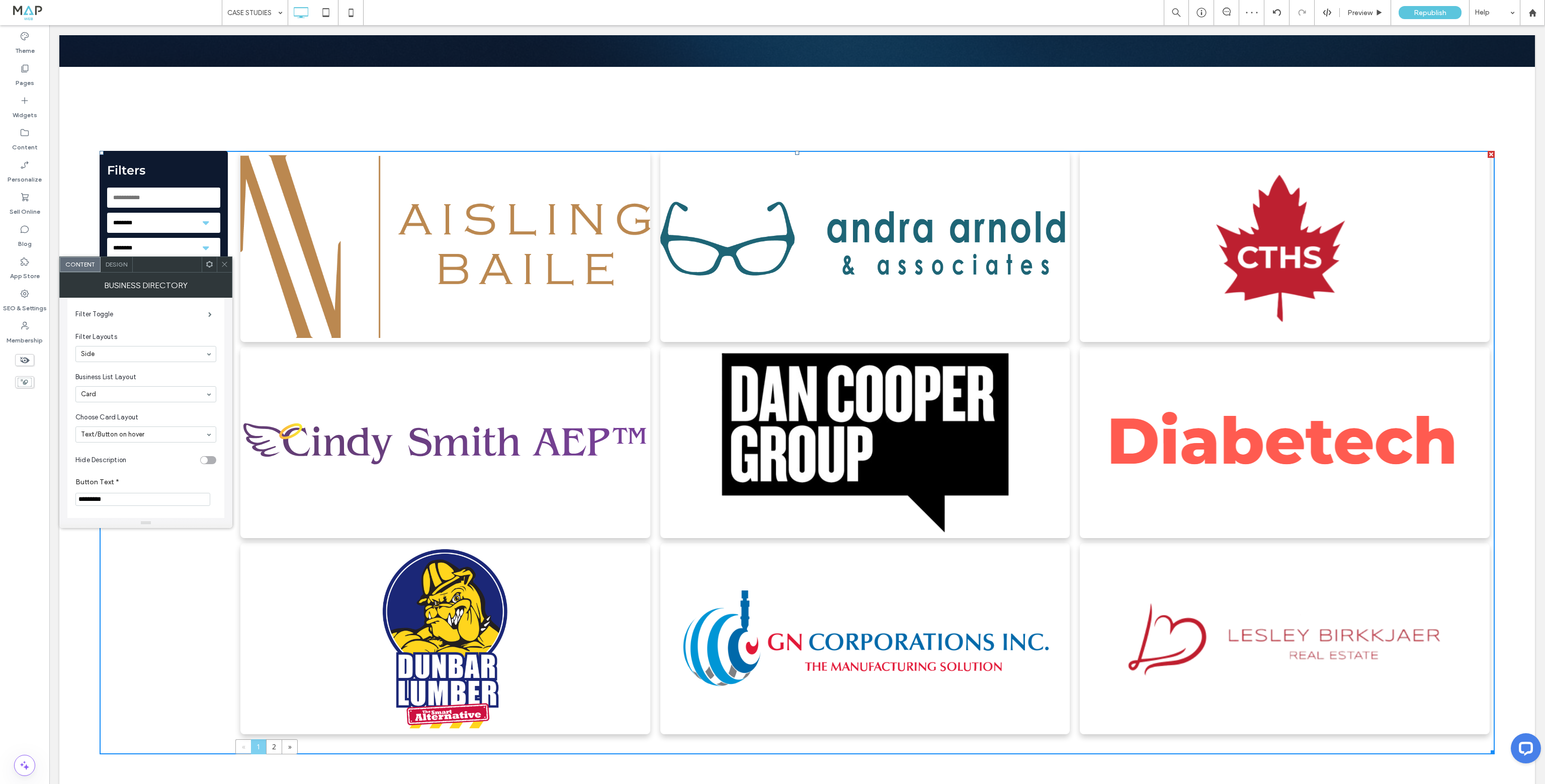
click at [152, 434] on input at bounding box center [143, 434] width 125 height 7
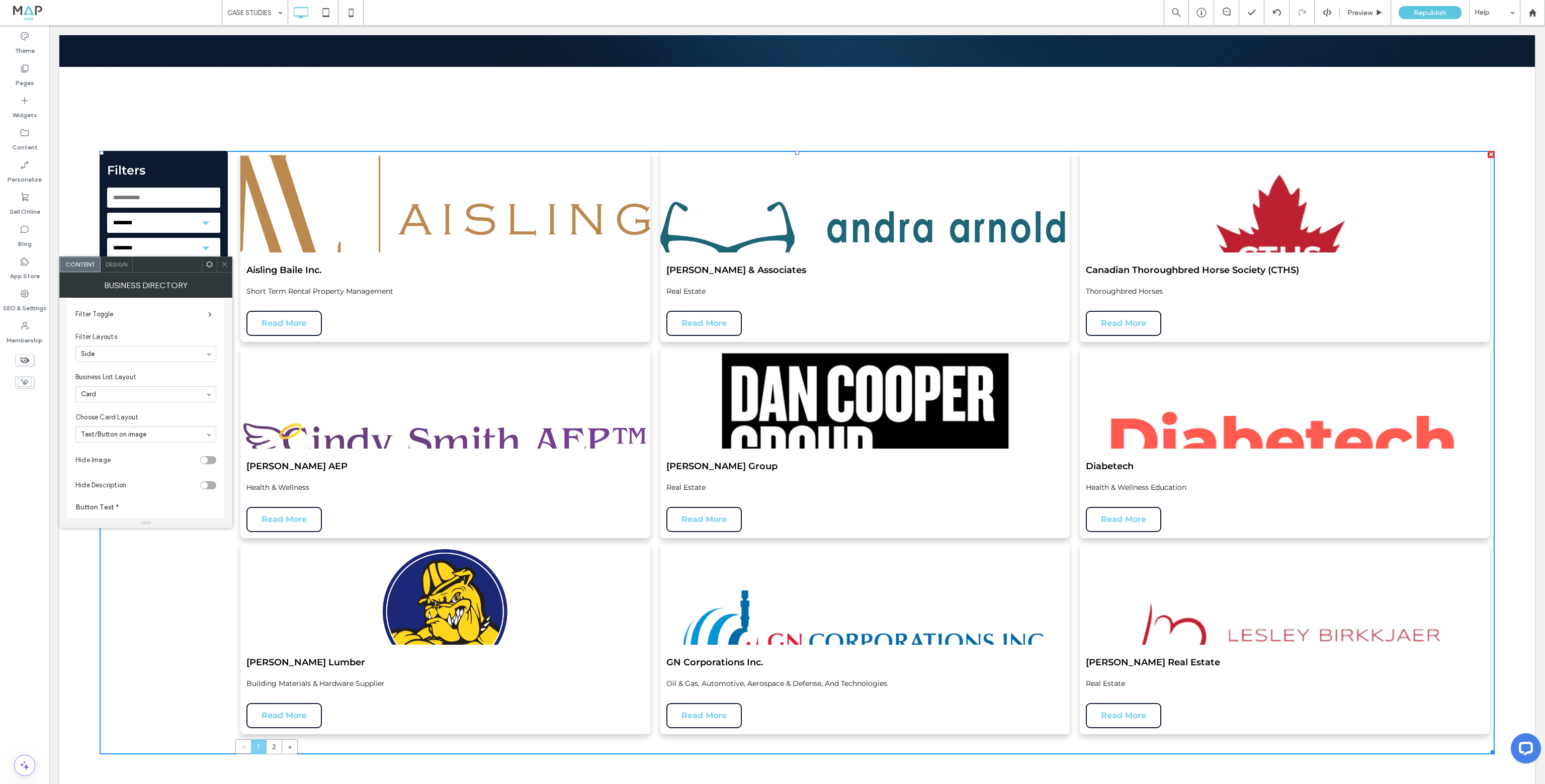
click at [138, 433] on input at bounding box center [143, 434] width 125 height 7
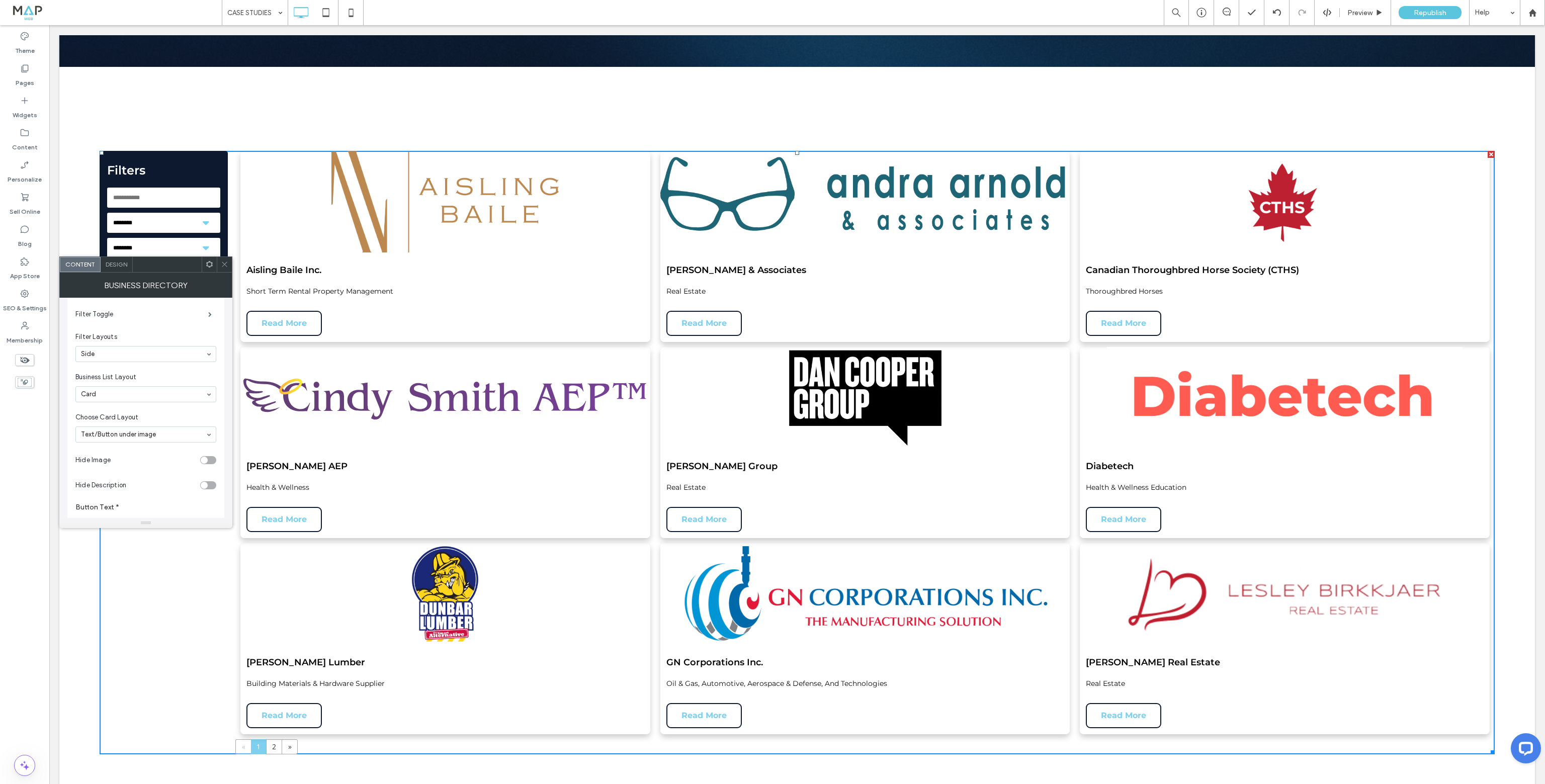
click at [222, 257] on span at bounding box center [225, 265] width 8 height 15
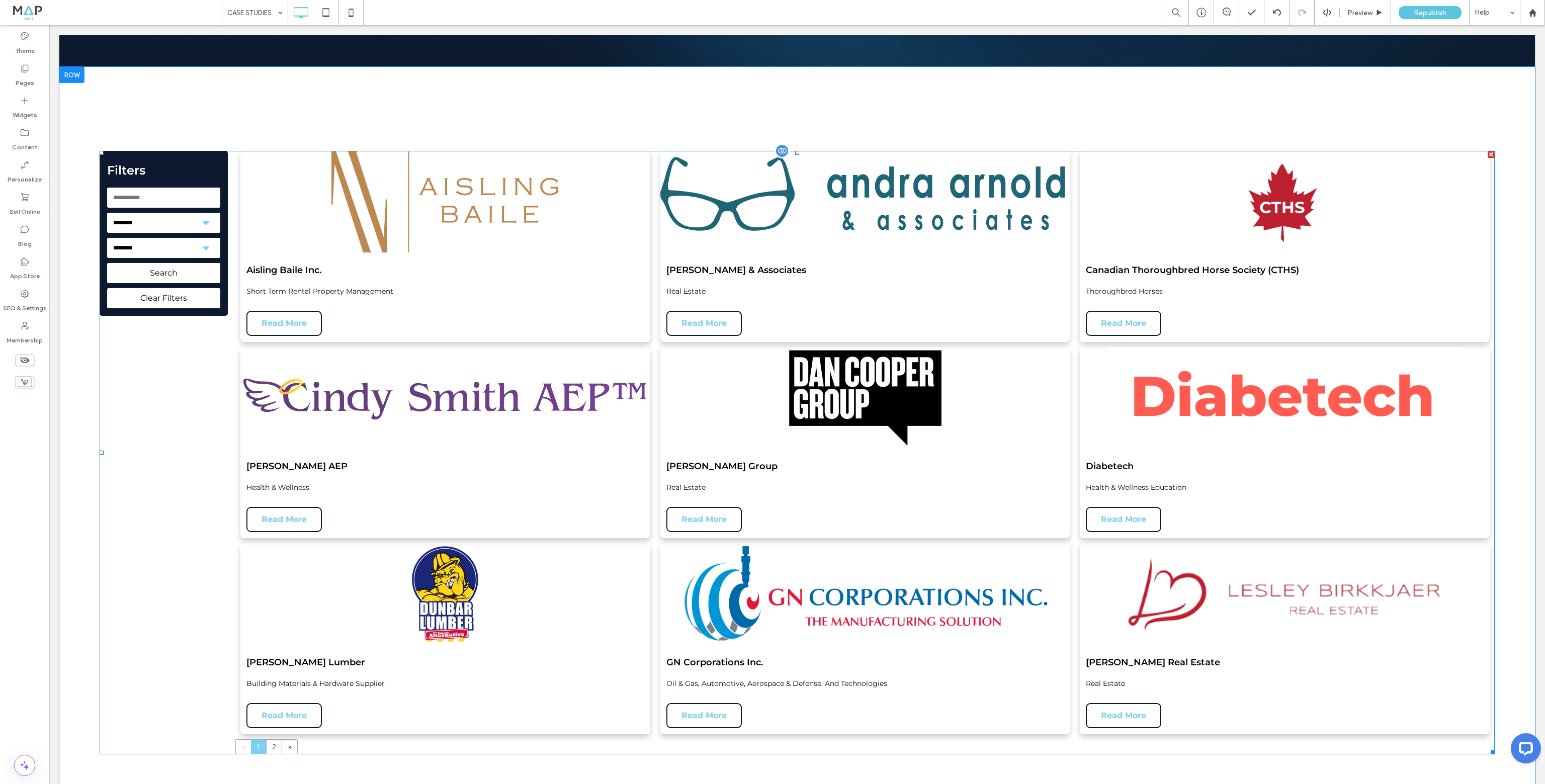
click at [203, 219] on span at bounding box center [796, 452] width 1395 height 603
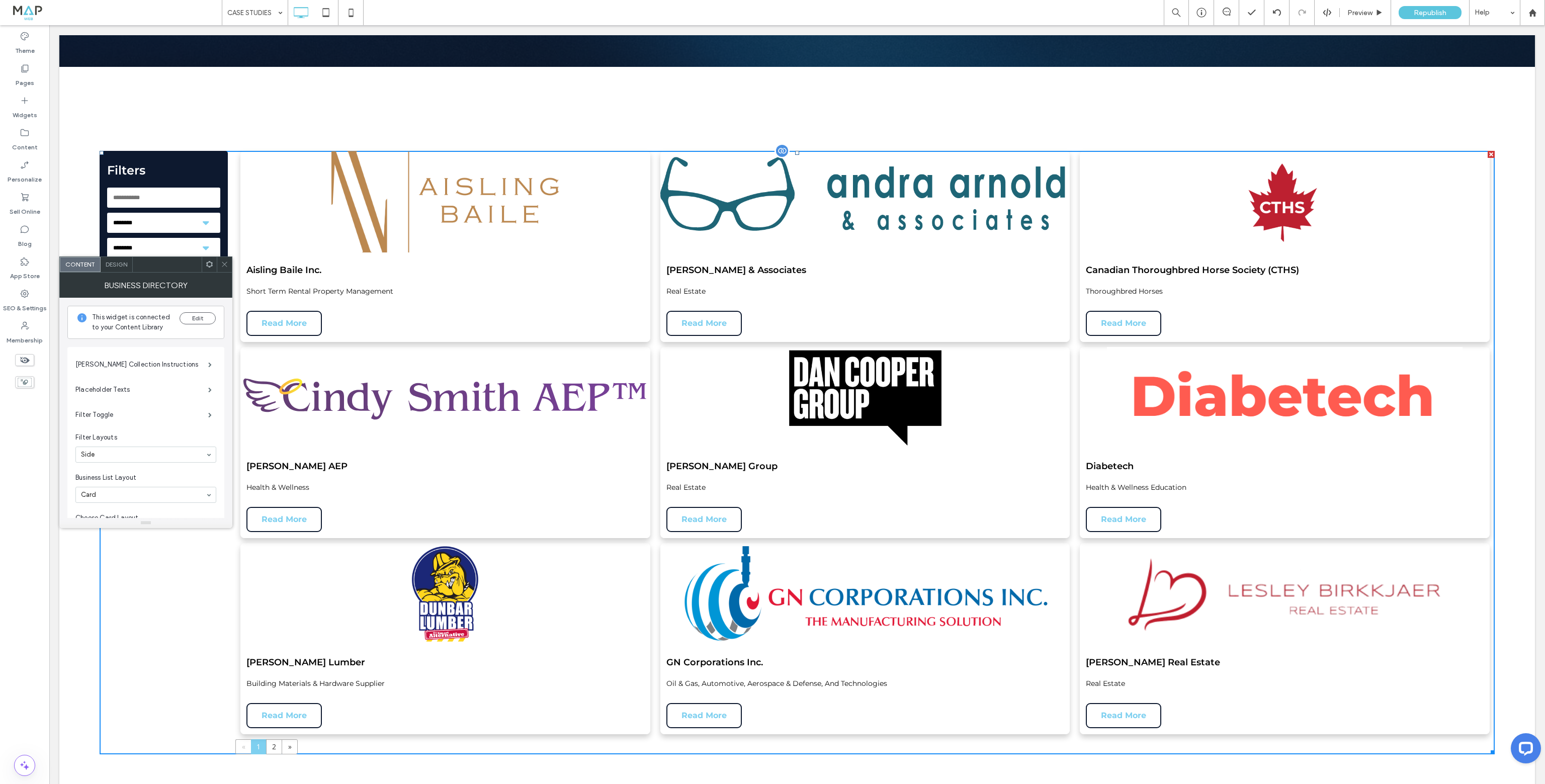
click at [204, 220] on select "**********" at bounding box center [163, 222] width 113 height 20
click at [107, 212] on select "**********" at bounding box center [163, 222] width 113 height 20
click at [227, 263] on icon at bounding box center [225, 265] width 8 height 8
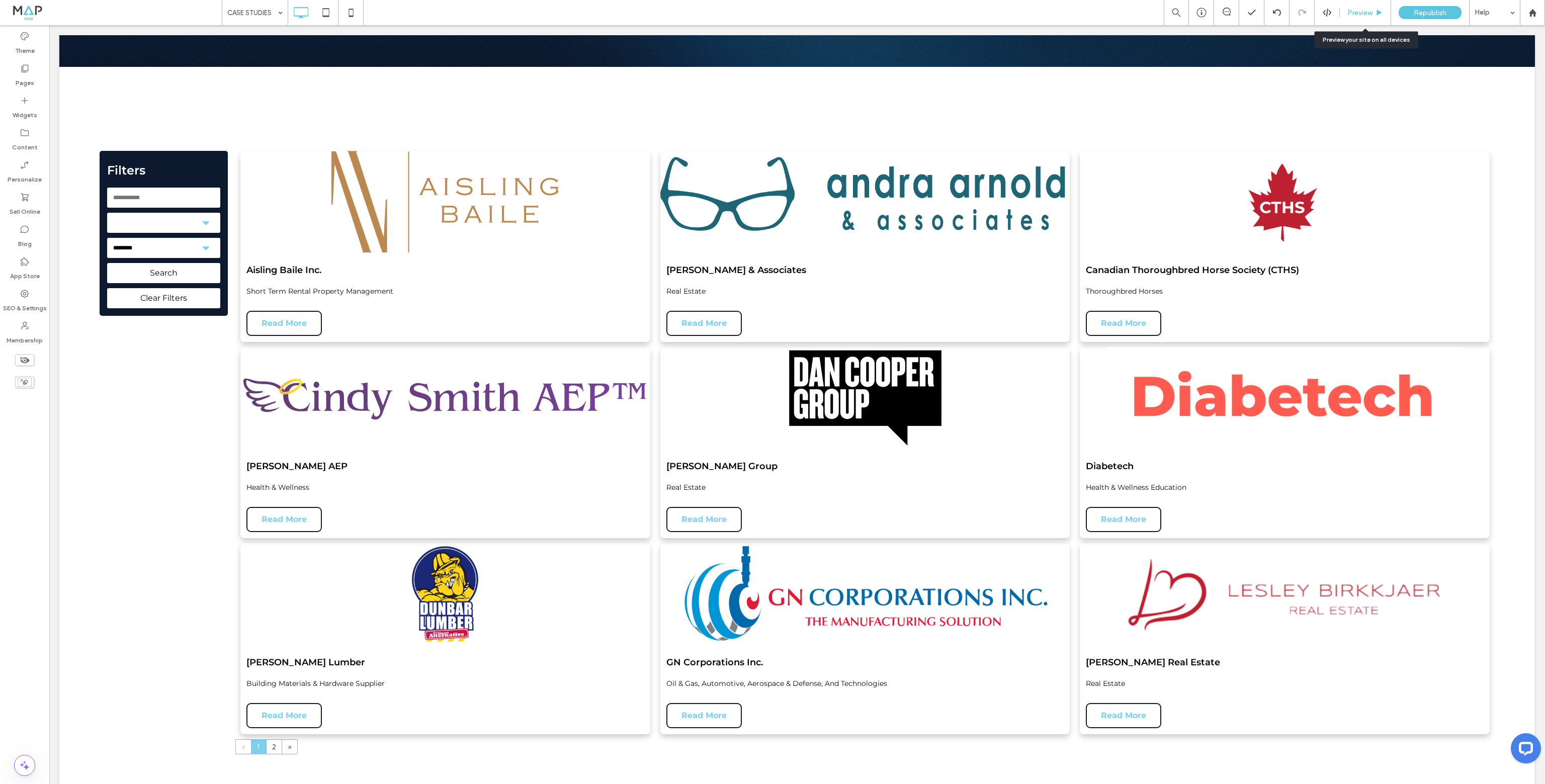
click at [1373, 13] on span "Preview" at bounding box center [1360, 12] width 25 height 8
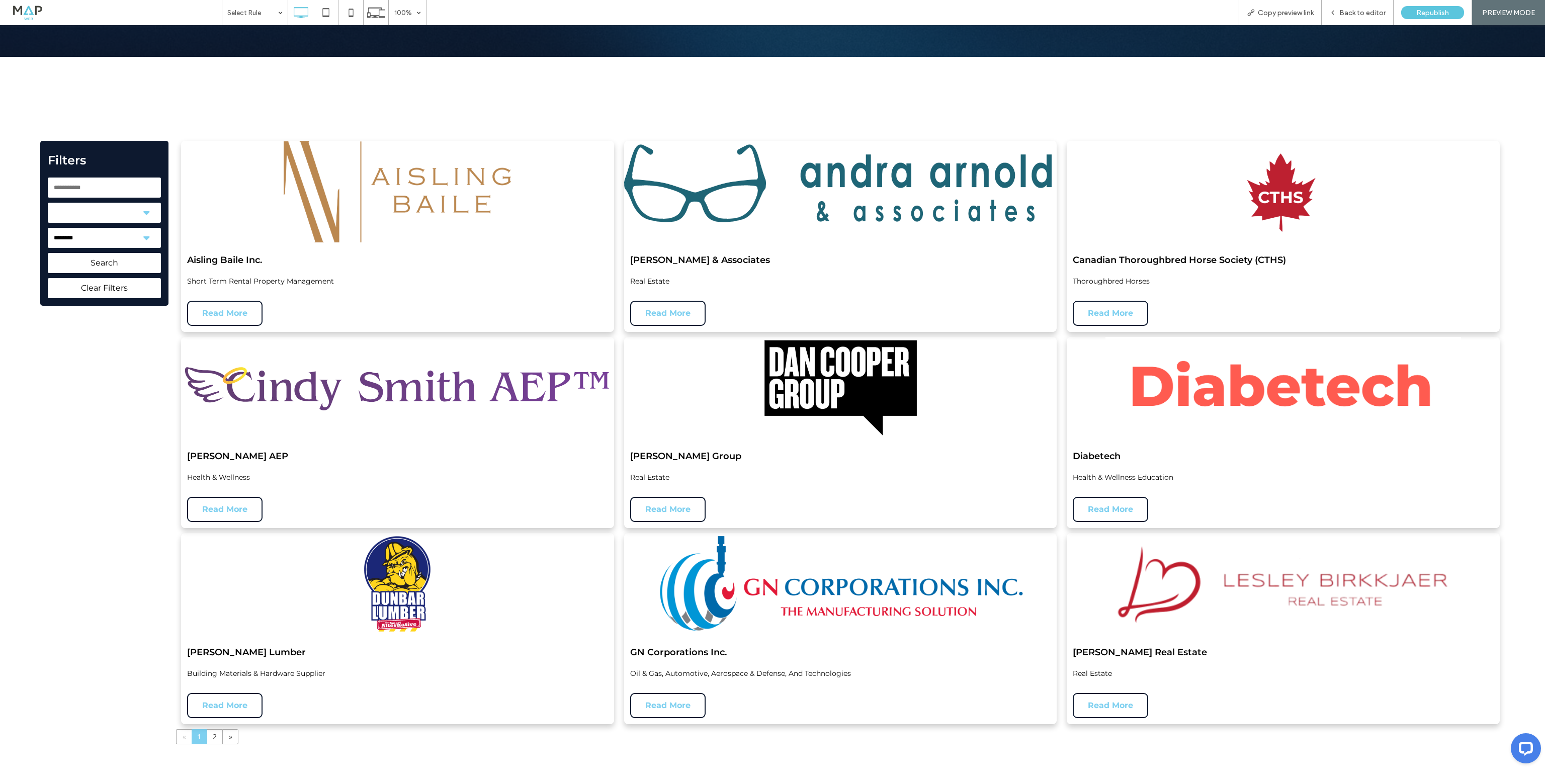
click at [133, 239] on select "**********" at bounding box center [104, 238] width 113 height 20
click at [135, 215] on select "**********" at bounding box center [104, 212] width 113 height 20
click at [48, 202] on select "**********" at bounding box center [104, 212] width 113 height 20
click at [112, 257] on span "Search" at bounding box center [104, 262] width 28 height 16
click at [138, 212] on select "**********" at bounding box center [104, 212] width 113 height 20
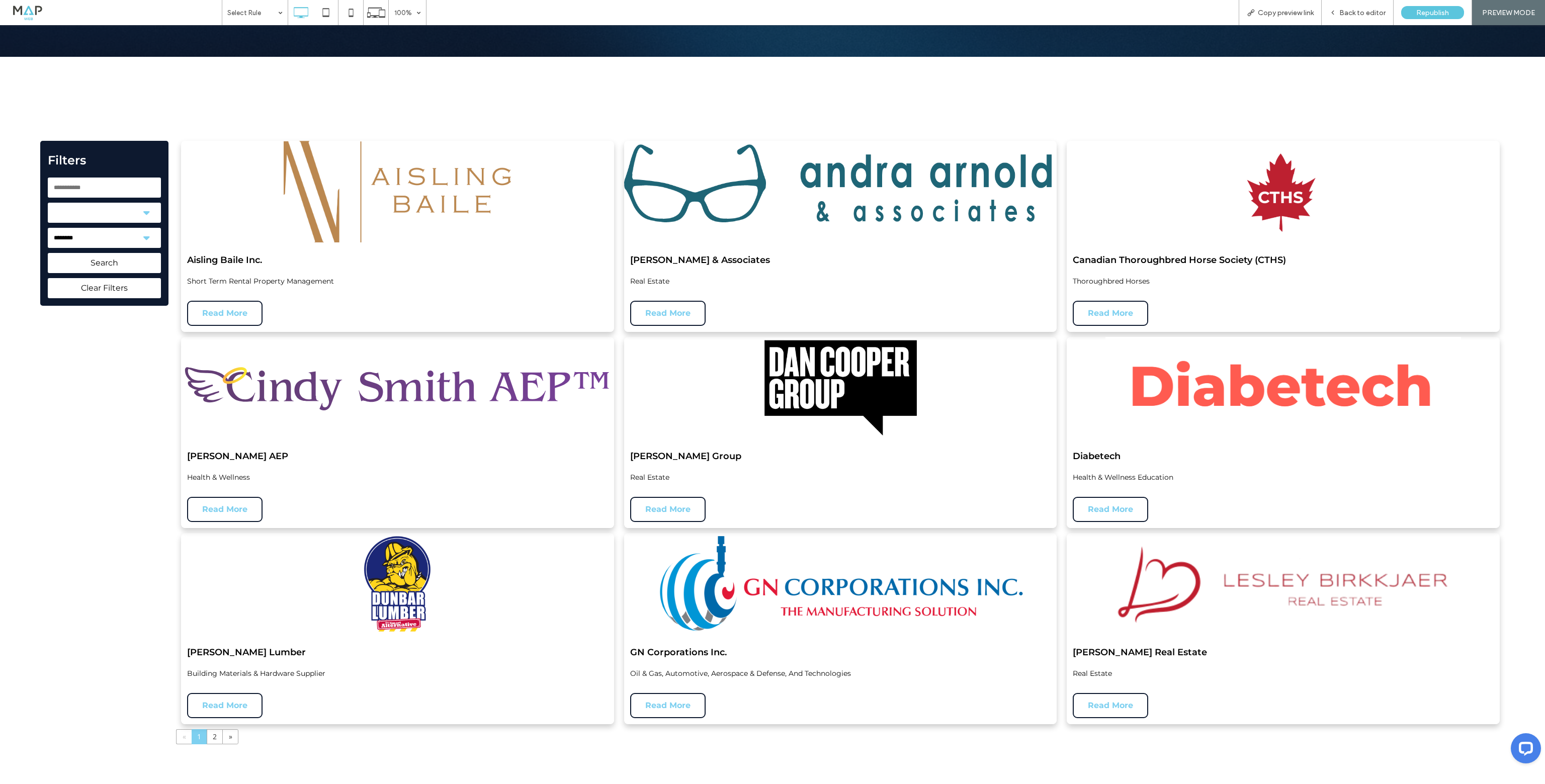
select select "*******"
click at [48, 202] on select "**********" at bounding box center [104, 212] width 113 height 20
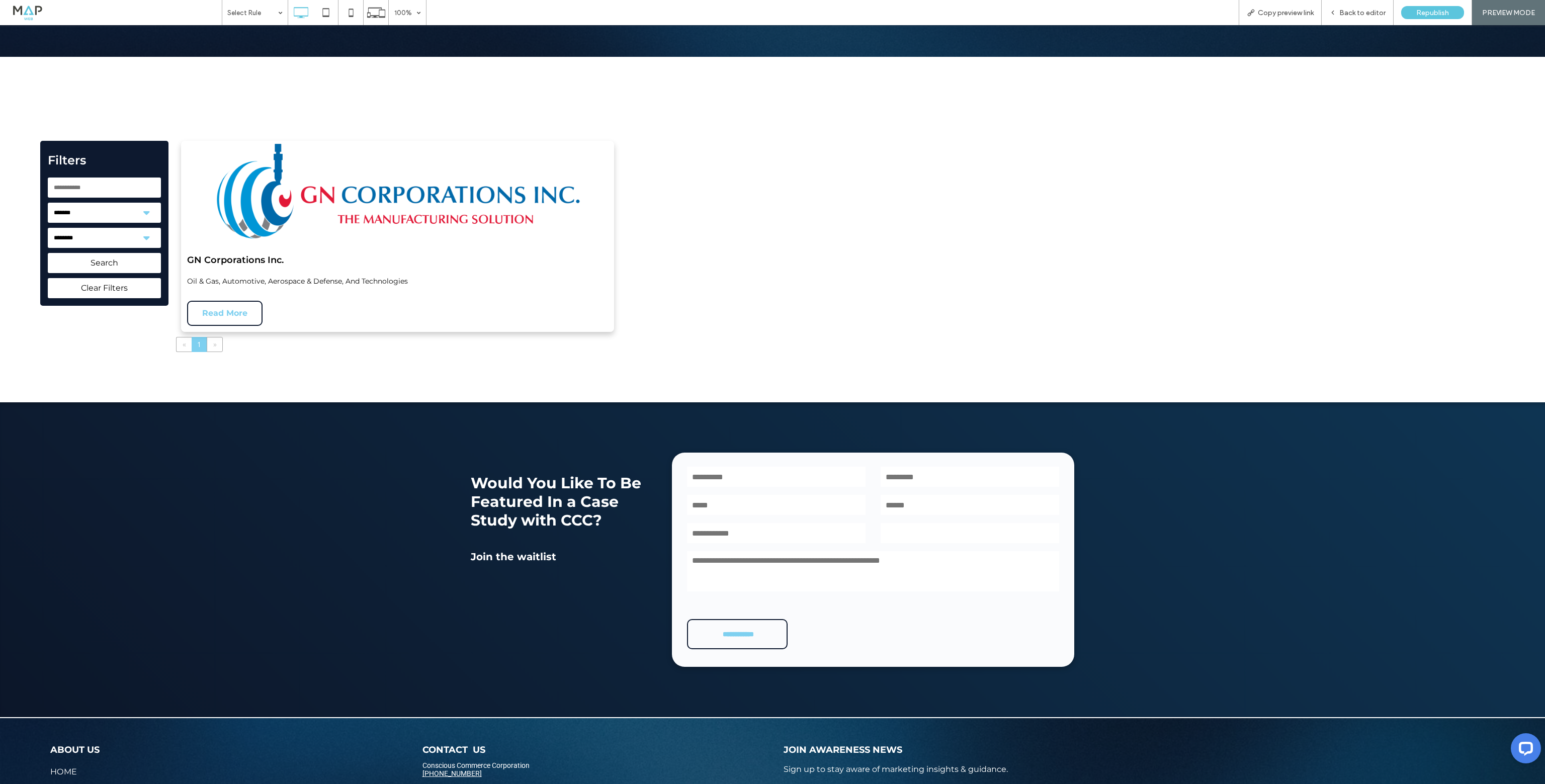
click at [127, 212] on select "**********" at bounding box center [104, 212] width 113 height 20
select select
click at [48, 202] on select "**********" at bounding box center [104, 212] width 113 height 20
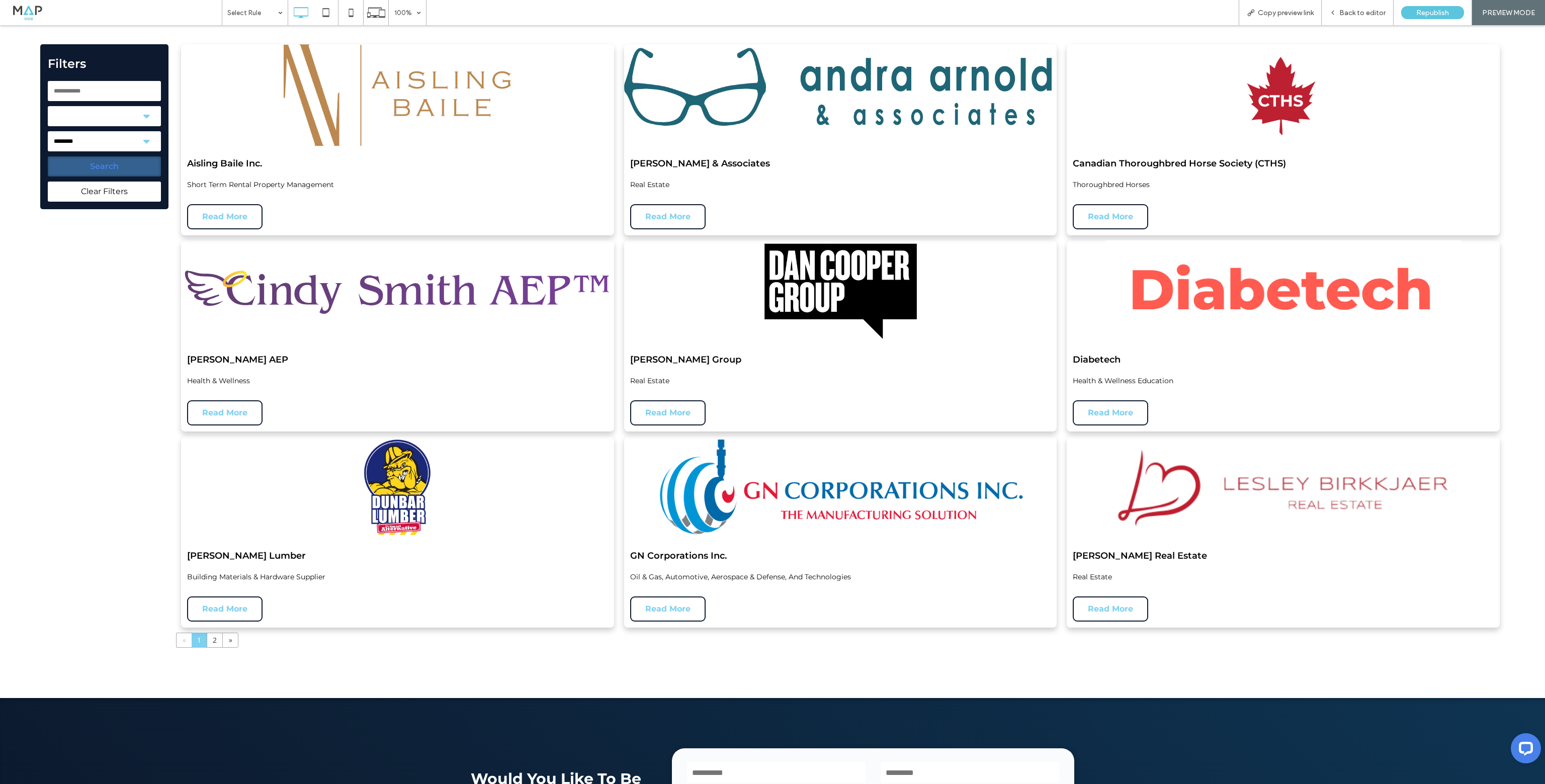
scroll to position [252, 0]
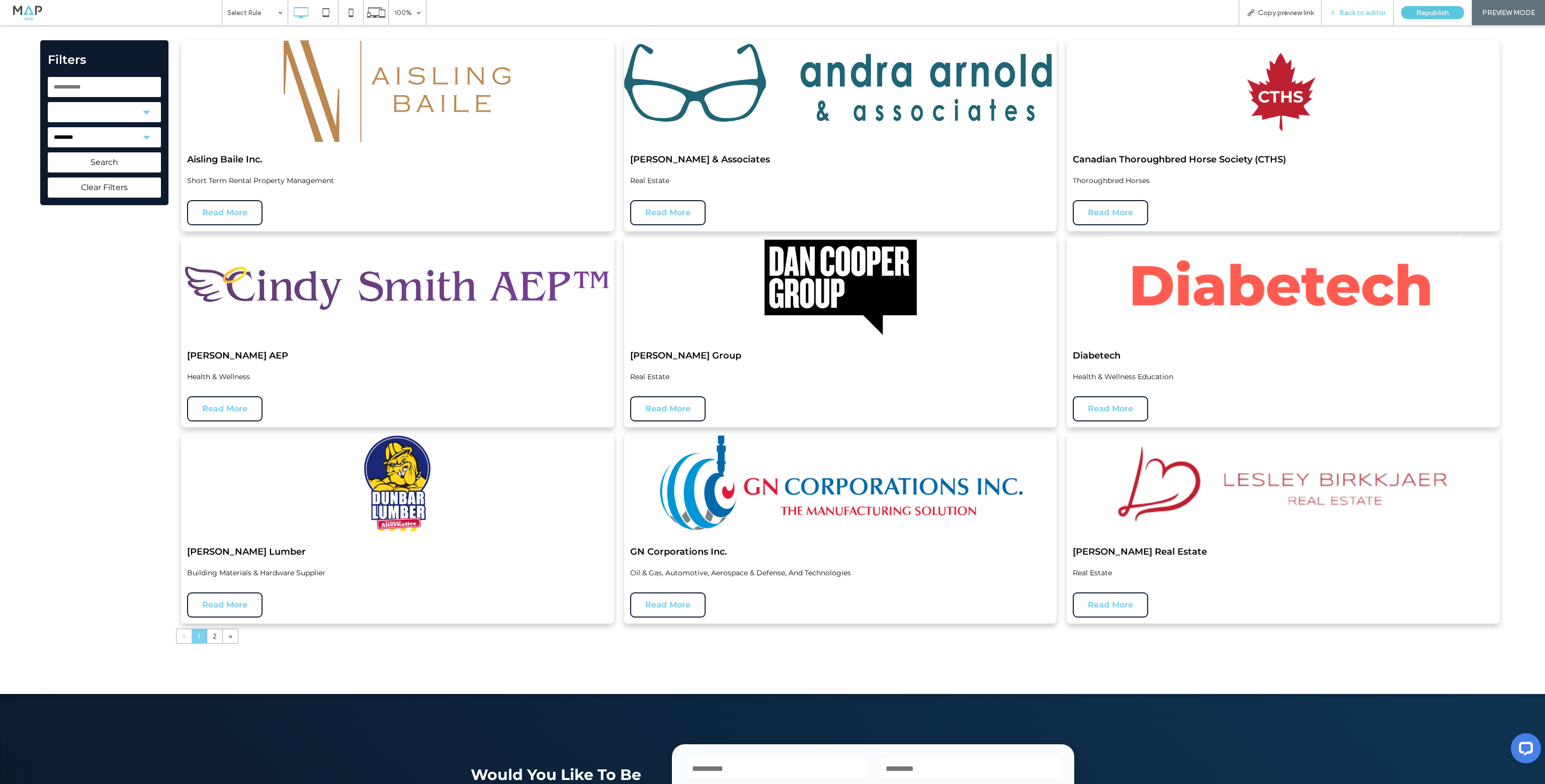
drag, startPoint x: 1243, startPoint y: 1, endPoint x: 1346, endPoint y: 12, distance: 103.6
click at [1346, 12] on span "Back to editor" at bounding box center [1362, 12] width 46 height 8
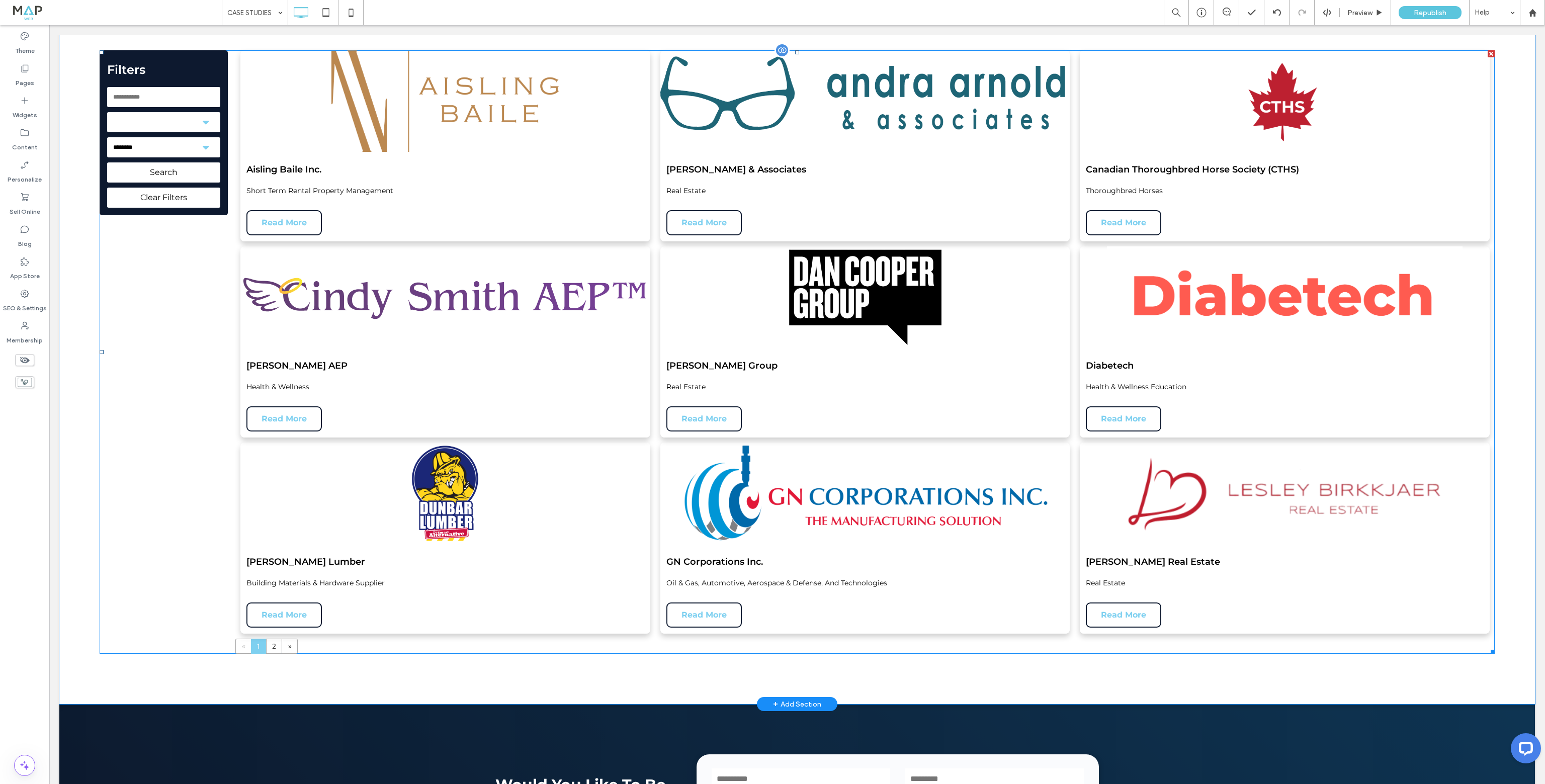
click at [169, 182] on span at bounding box center [796, 352] width 1395 height 603
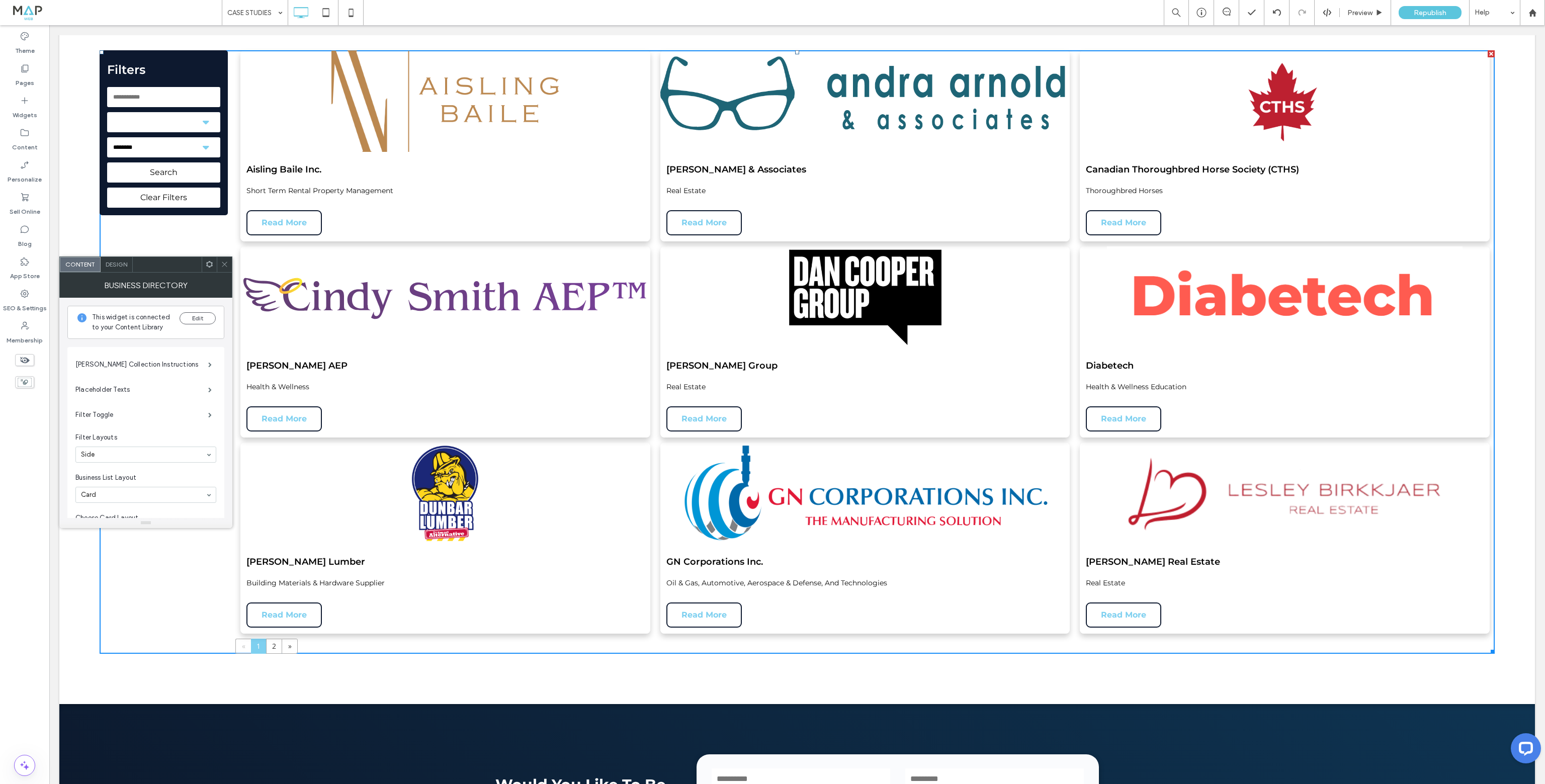
click at [124, 269] on div "Design" at bounding box center [117, 265] width 32 height 15
click at [81, 359] on icon at bounding box center [78, 358] width 7 height 7
click at [118, 411] on div "Card Design" at bounding box center [145, 414] width 141 height 8
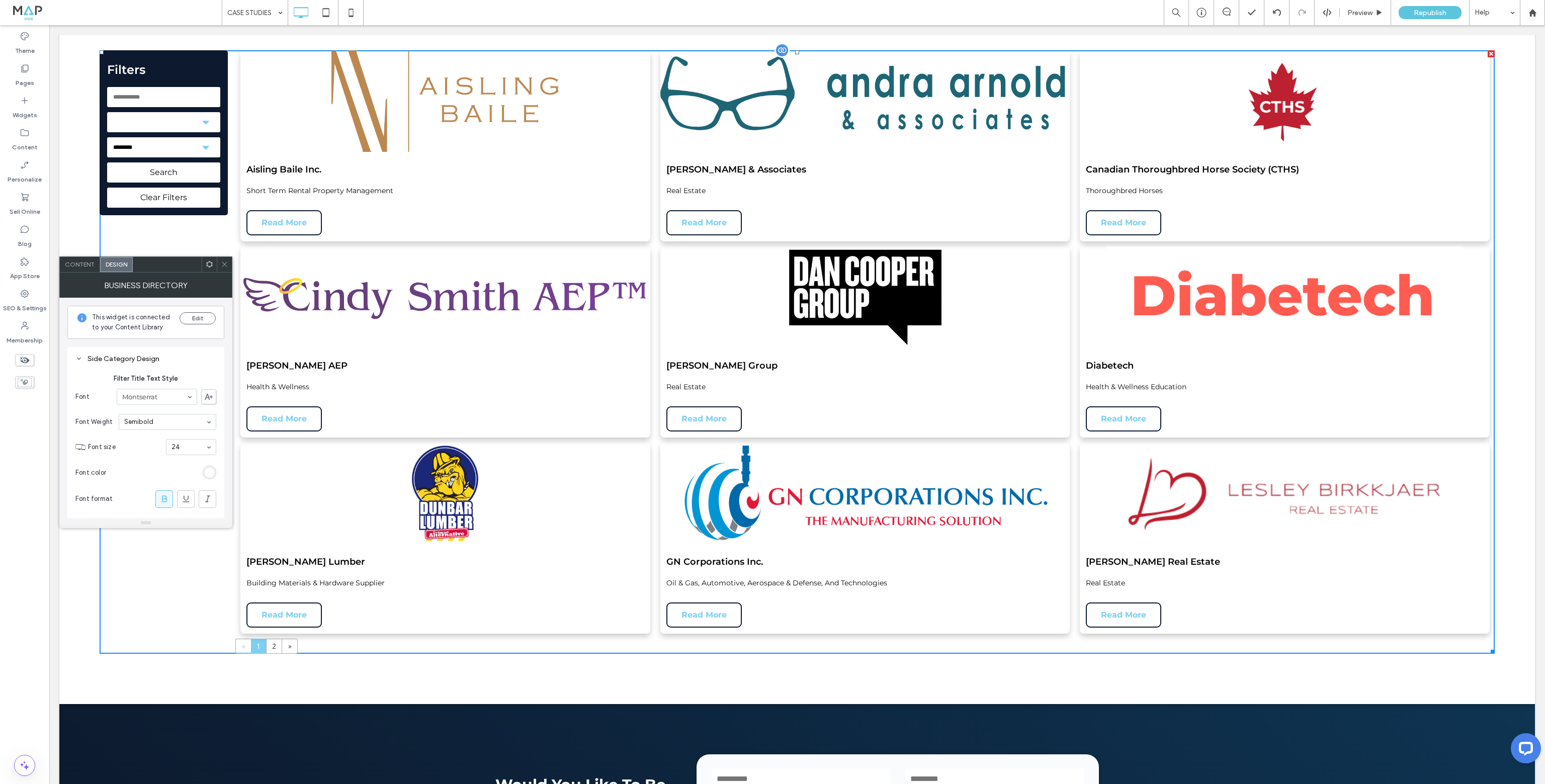
click at [233, 262] on div "**********" at bounding box center [796, 352] width 1395 height 603
click at [227, 264] on icon at bounding box center [225, 265] width 8 height 8
